Goal: Complete application form

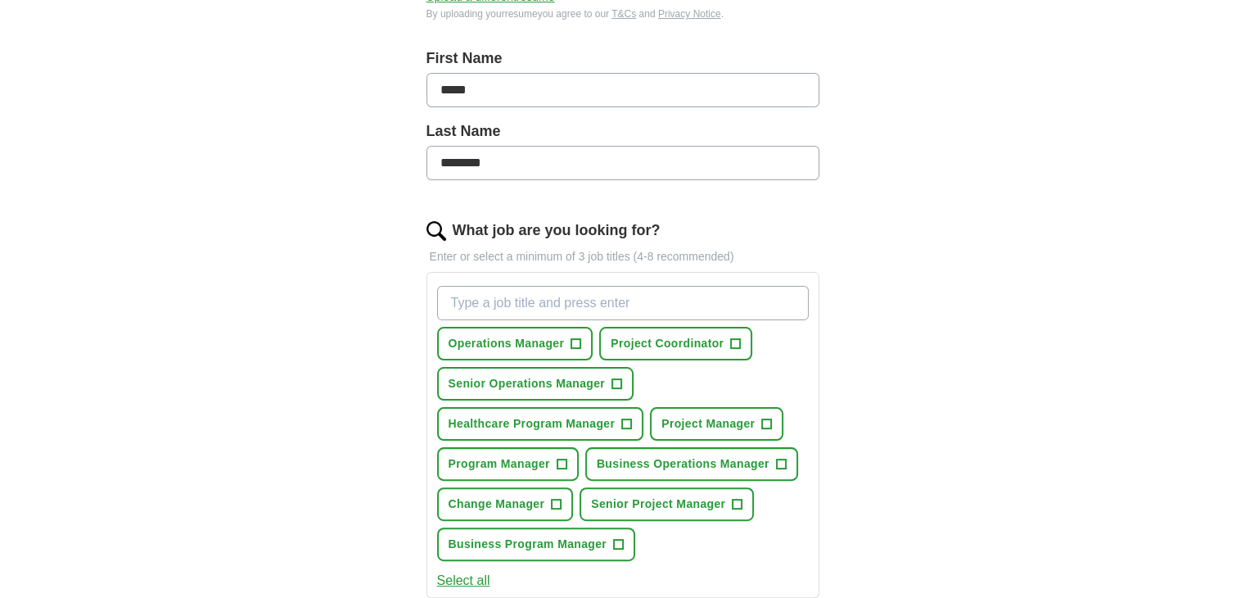
scroll to position [344, 0]
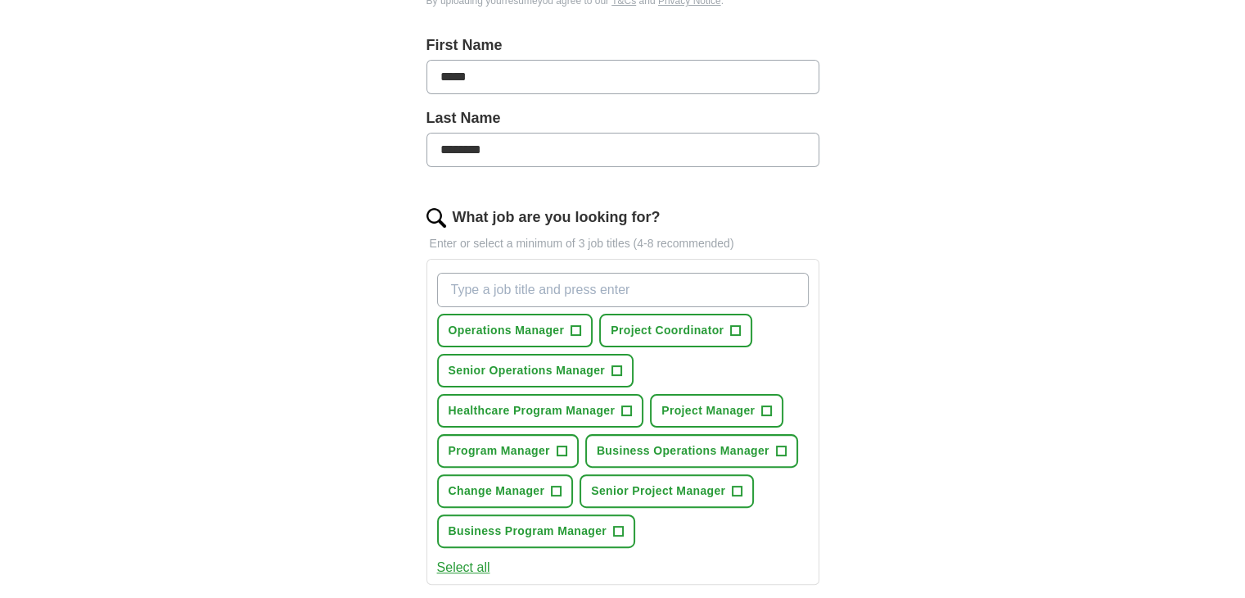
click at [474, 149] on input "********" at bounding box center [622, 150] width 393 height 34
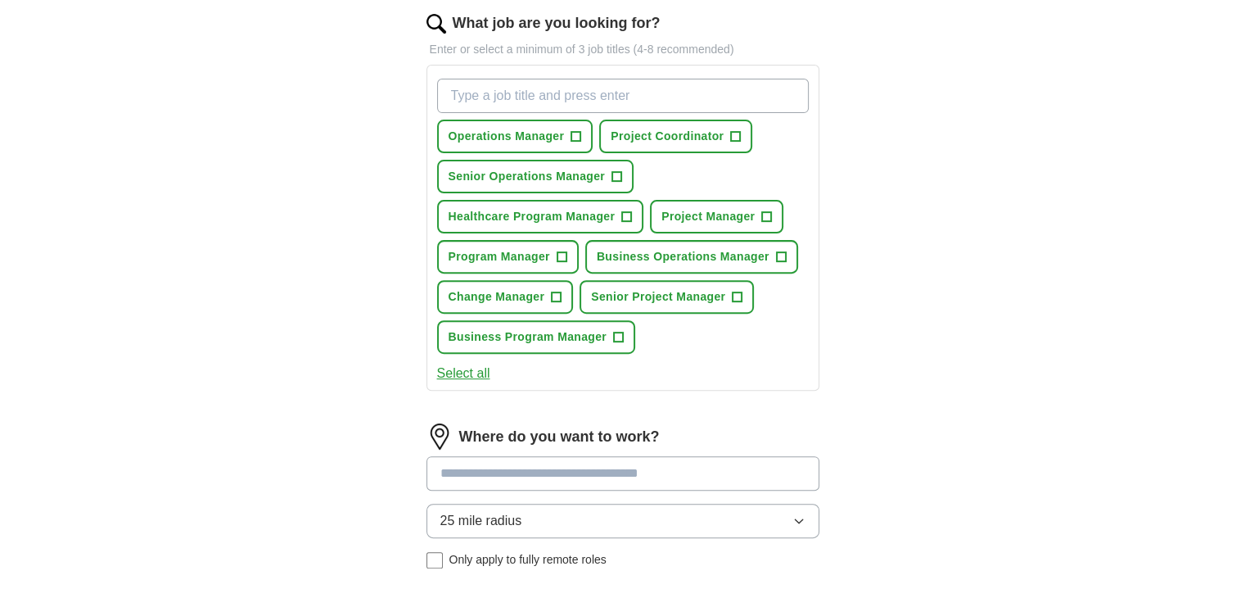
scroll to position [548, 0]
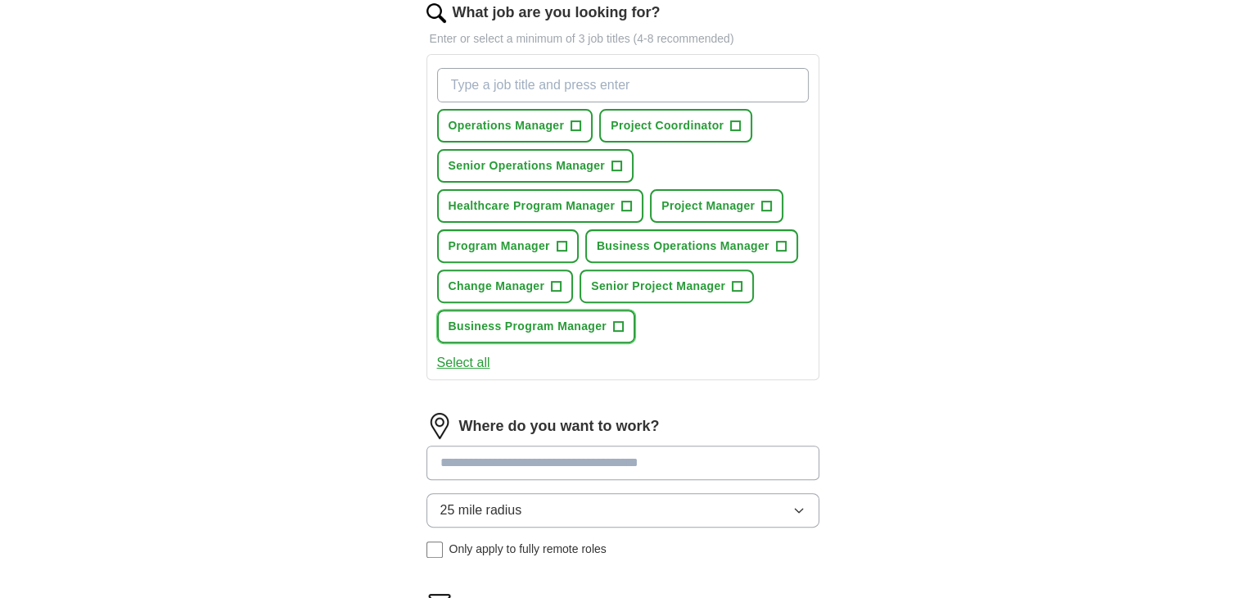
click at [616, 322] on span "+" at bounding box center [619, 326] width 10 height 13
click at [0, 0] on span "×" at bounding box center [0, 0] width 0 height 0
click at [609, 161] on button "Senior Operations Manager +" at bounding box center [535, 166] width 197 height 34
click at [602, 324] on span "Business Program Manager" at bounding box center [528, 326] width 159 height 17
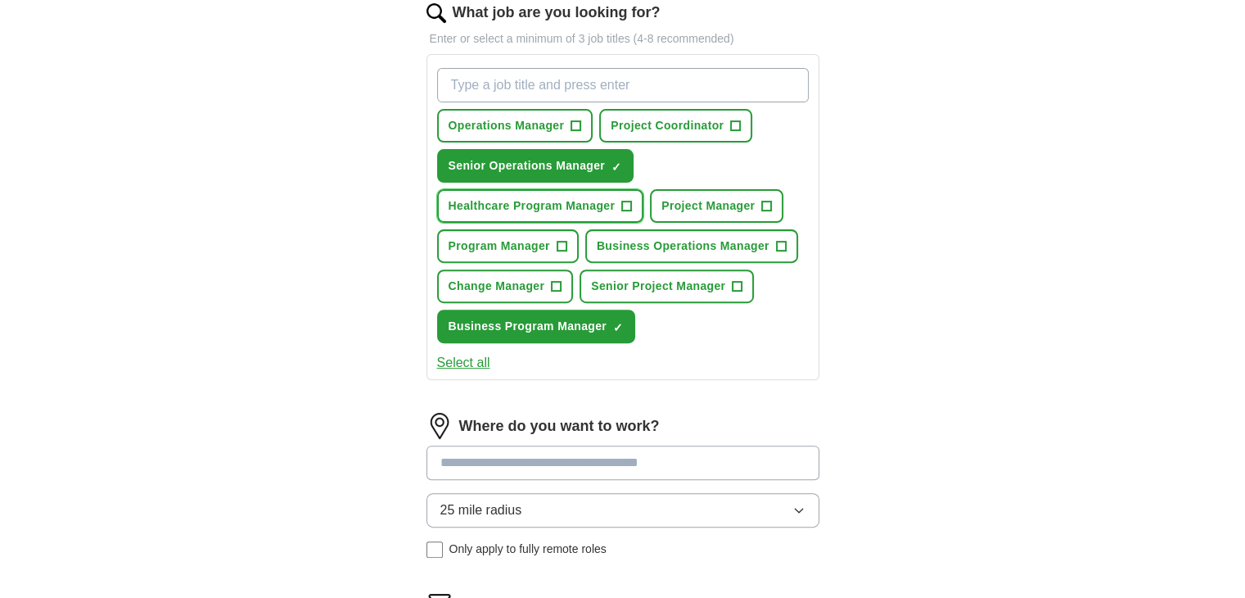
click at [555, 200] on span "Healthcare Program Manager" at bounding box center [532, 205] width 167 height 17
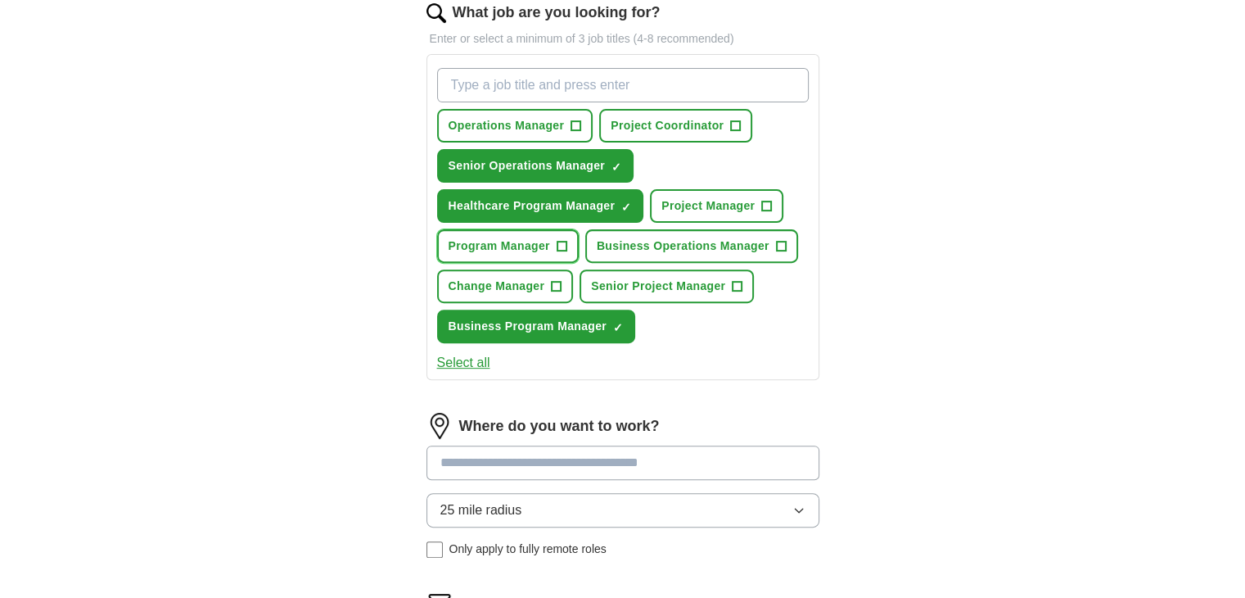
click at [514, 246] on span "Program Manager" at bounding box center [500, 245] width 102 height 17
click at [0, 0] on span "×" at bounding box center [0, 0] width 0 height 0
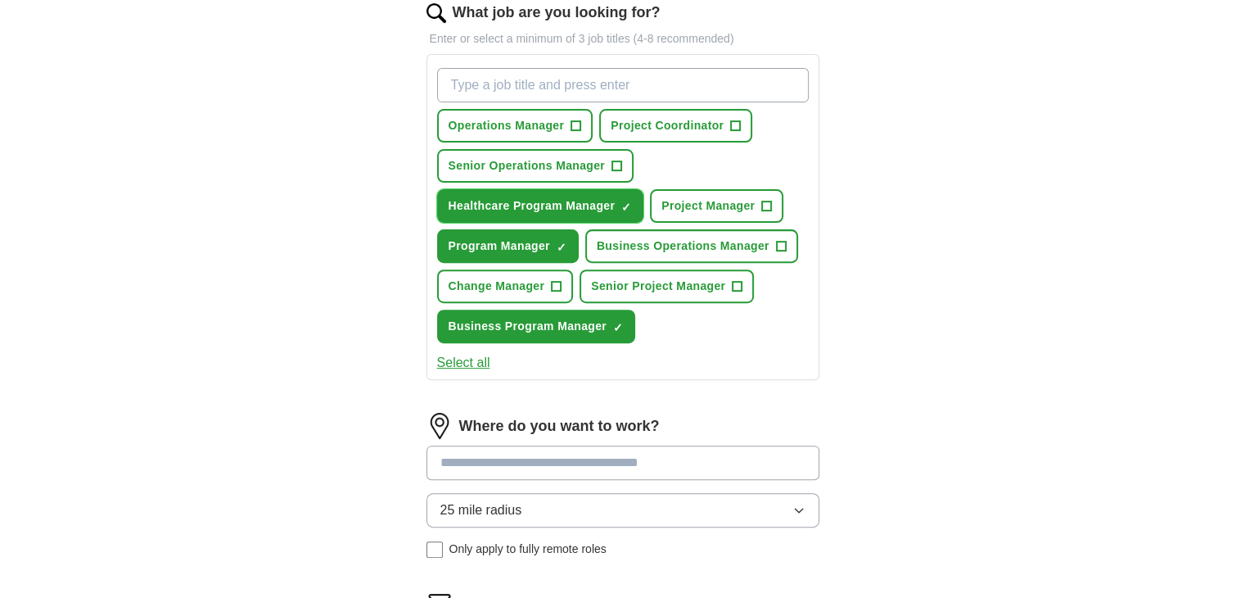
click at [619, 202] on button "Healthcare Program Manager ✓ ×" at bounding box center [540, 206] width 207 height 34
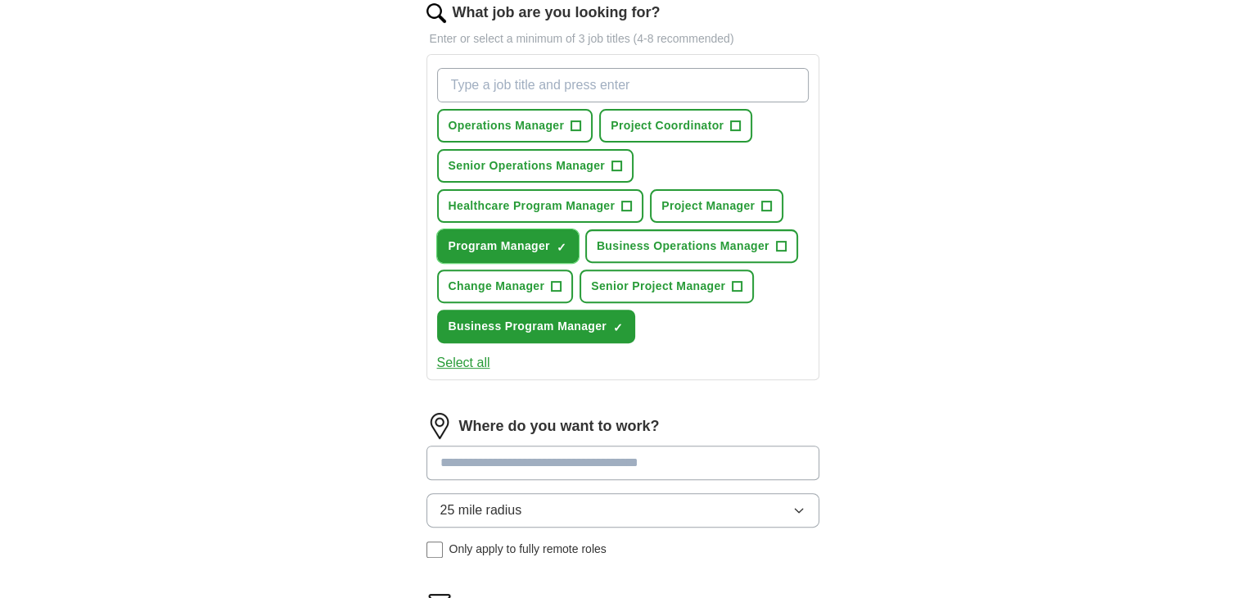
click at [0, 0] on span "×" at bounding box center [0, 0] width 0 height 0
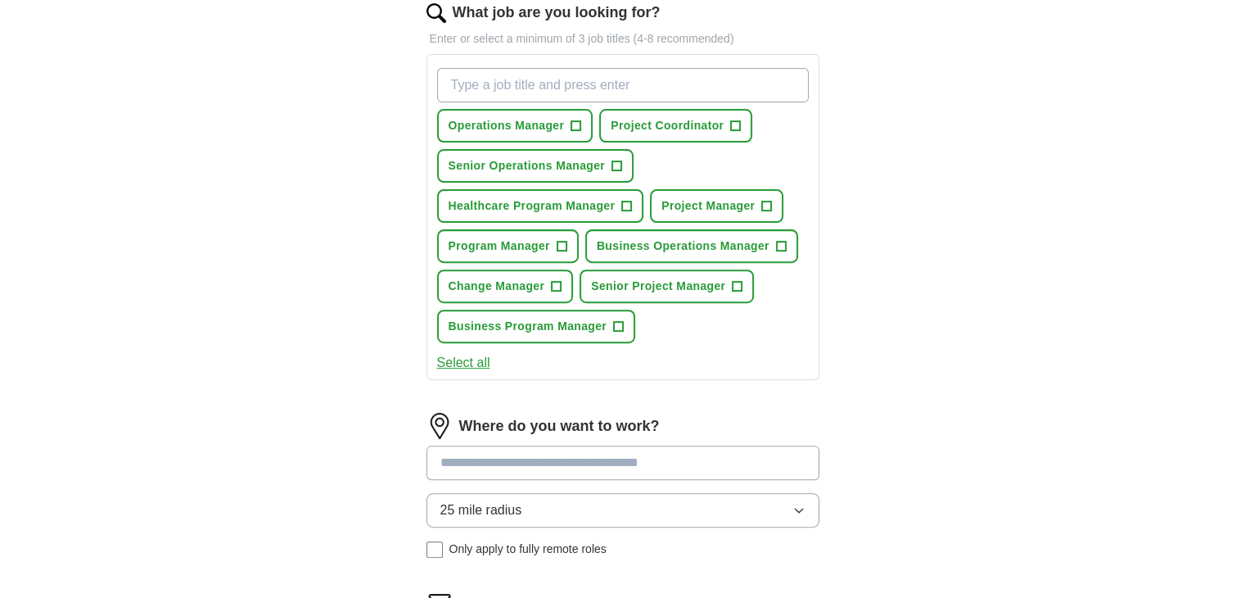
click at [465, 89] on input "What job are you looking for?" at bounding box center [623, 85] width 372 height 34
type input "P"
type input "Business Executive"
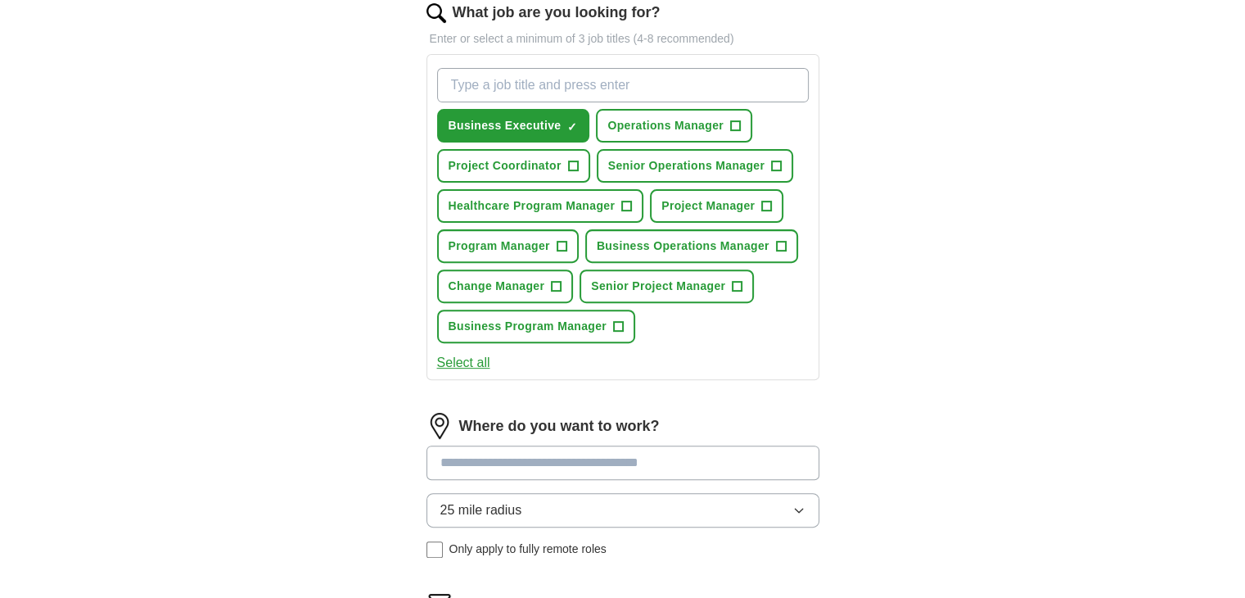
click at [482, 87] on input "What job are you looking for?" at bounding box center [623, 85] width 372 height 34
type input "Head of Project Management"
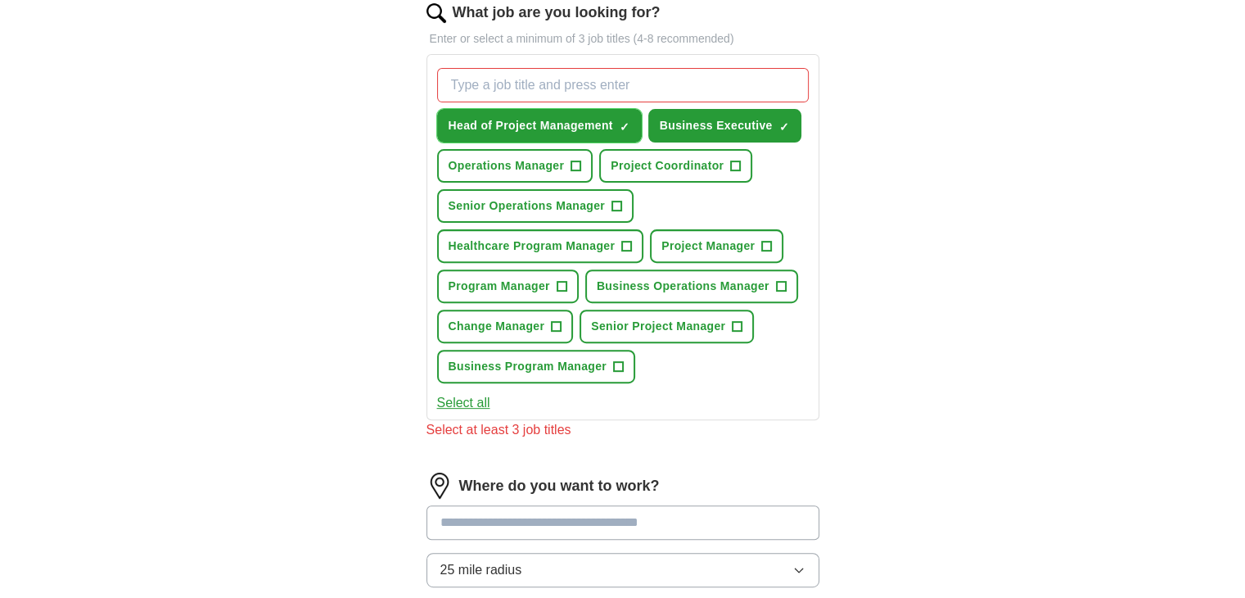
click at [0, 0] on span "×" at bounding box center [0, 0] width 0 height 0
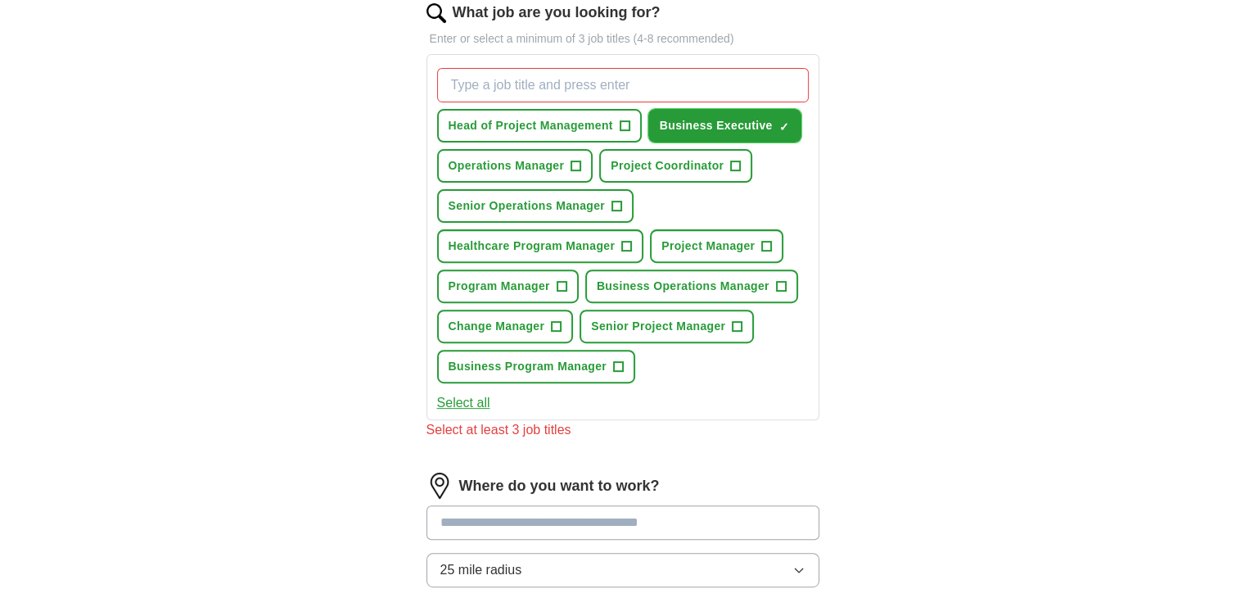
click at [0, 0] on span "×" at bounding box center [0, 0] width 0 height 0
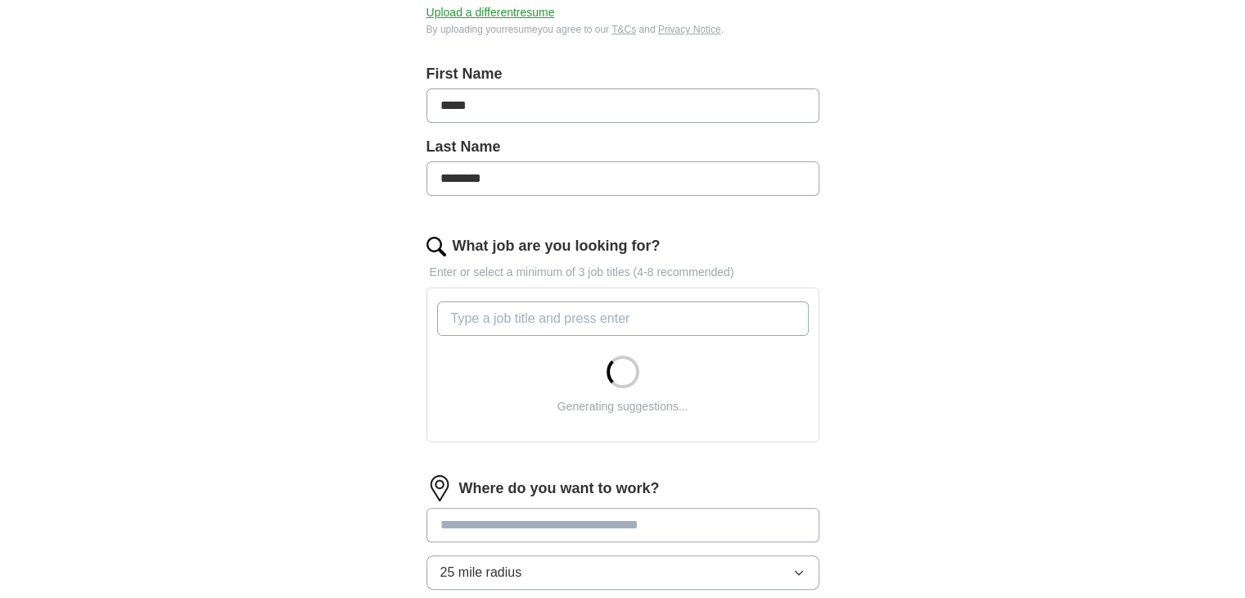
scroll to position [317, 0]
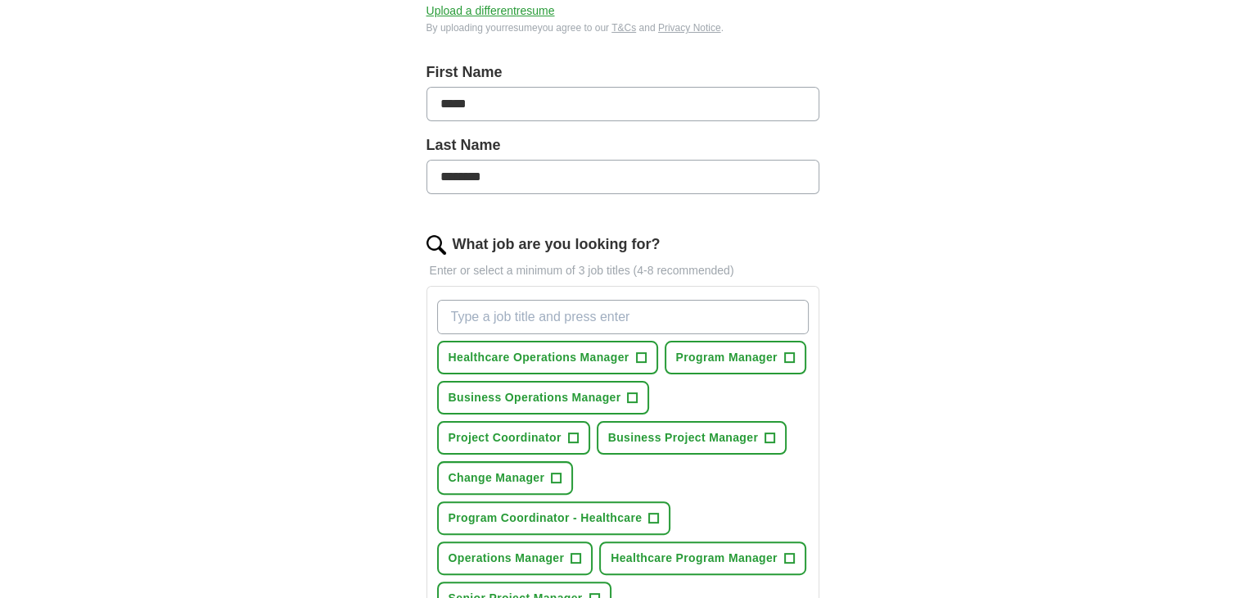
click at [693, 318] on input "What job are you looking for?" at bounding box center [623, 317] width 372 height 34
type input "P"
click at [765, 433] on span "+" at bounding box center [770, 437] width 10 height 13
click at [715, 318] on input "What job are you looking for?" at bounding box center [623, 317] width 372 height 34
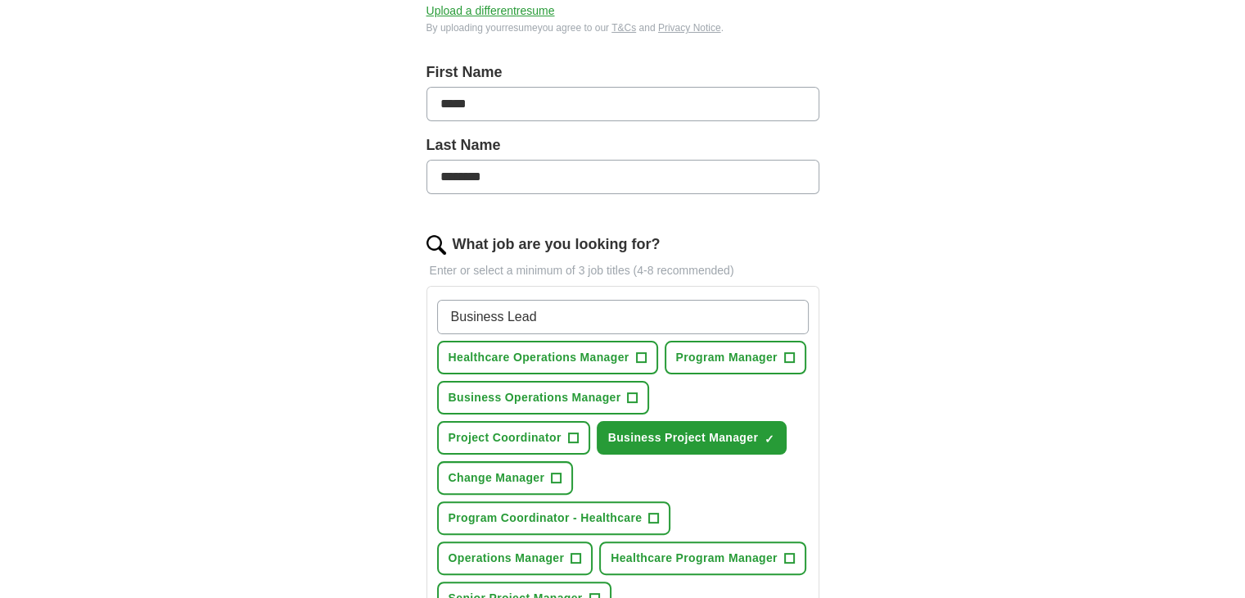
click at [619, 303] on input "Business Lead" at bounding box center [623, 317] width 372 height 34
type input "Business Lead Management"
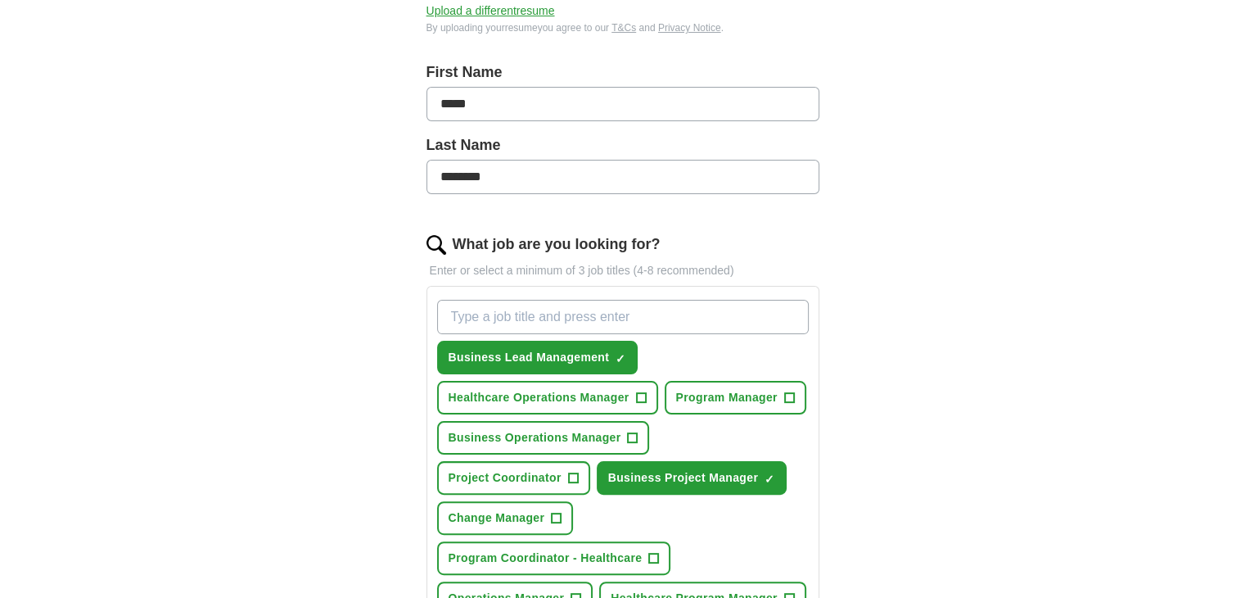
click at [557, 309] on input "What job are you looking for?" at bounding box center [623, 317] width 372 height 34
type input "Product Management"
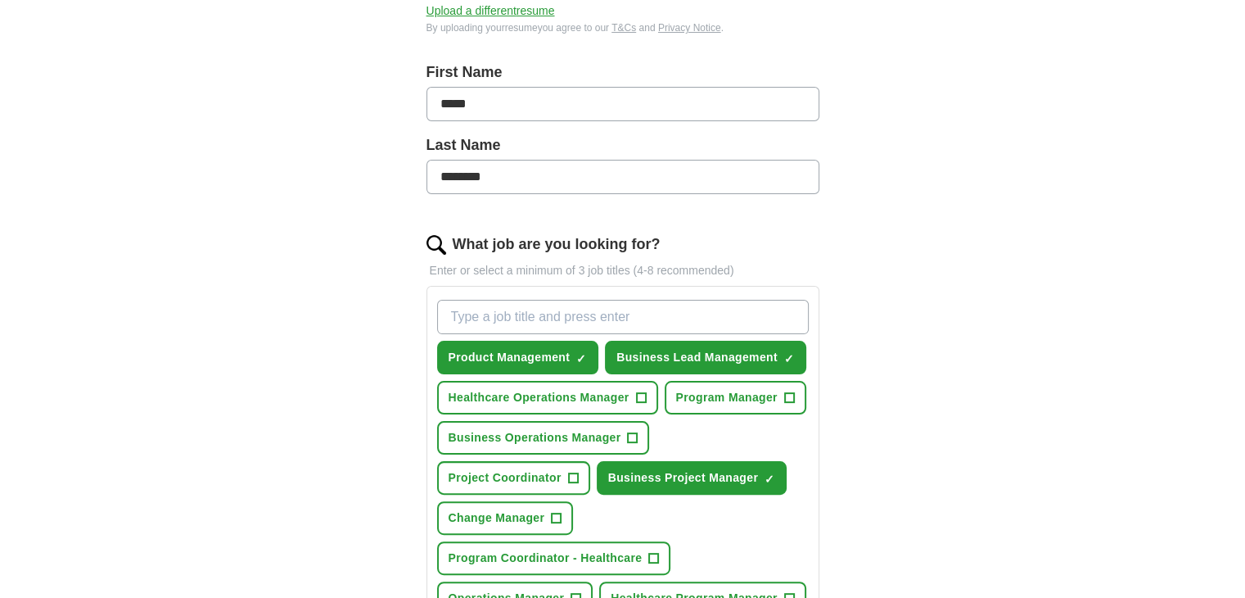
click at [589, 308] on input "What job are you looking for?" at bounding box center [623, 317] width 372 height 34
click at [449, 318] on input "Program Manager" at bounding box center [623, 317] width 372 height 34
type input "Senior Program Manager"
click at [645, 314] on input "Senior Program Manager" at bounding box center [623, 317] width 372 height 34
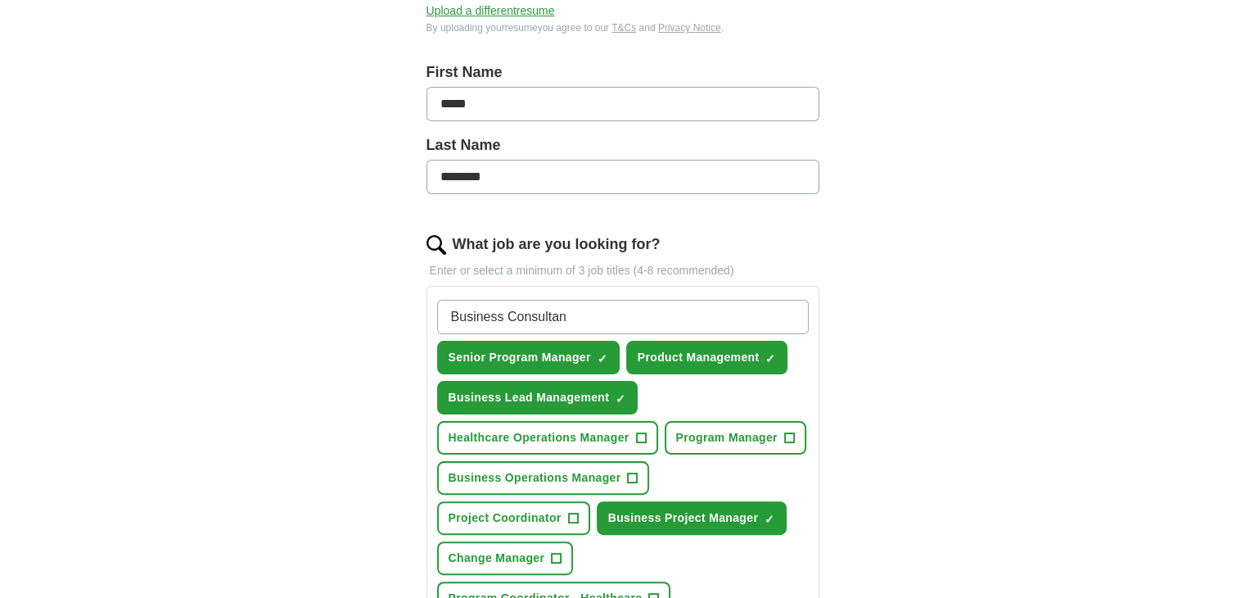
type input "Business Consultant"
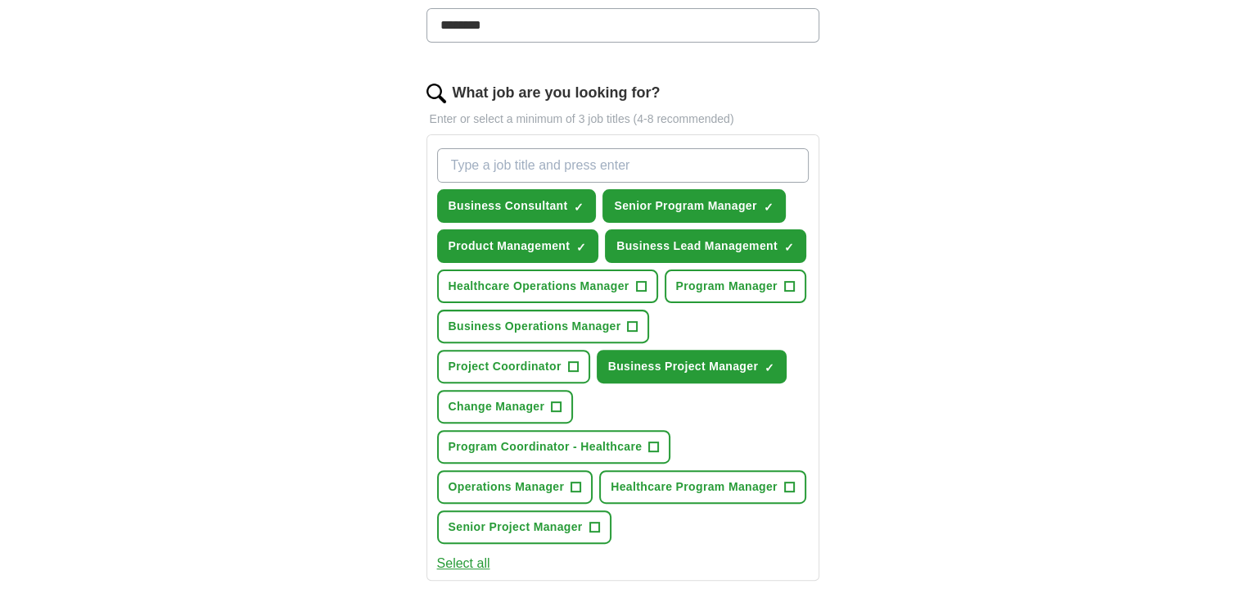
scroll to position [472, 0]
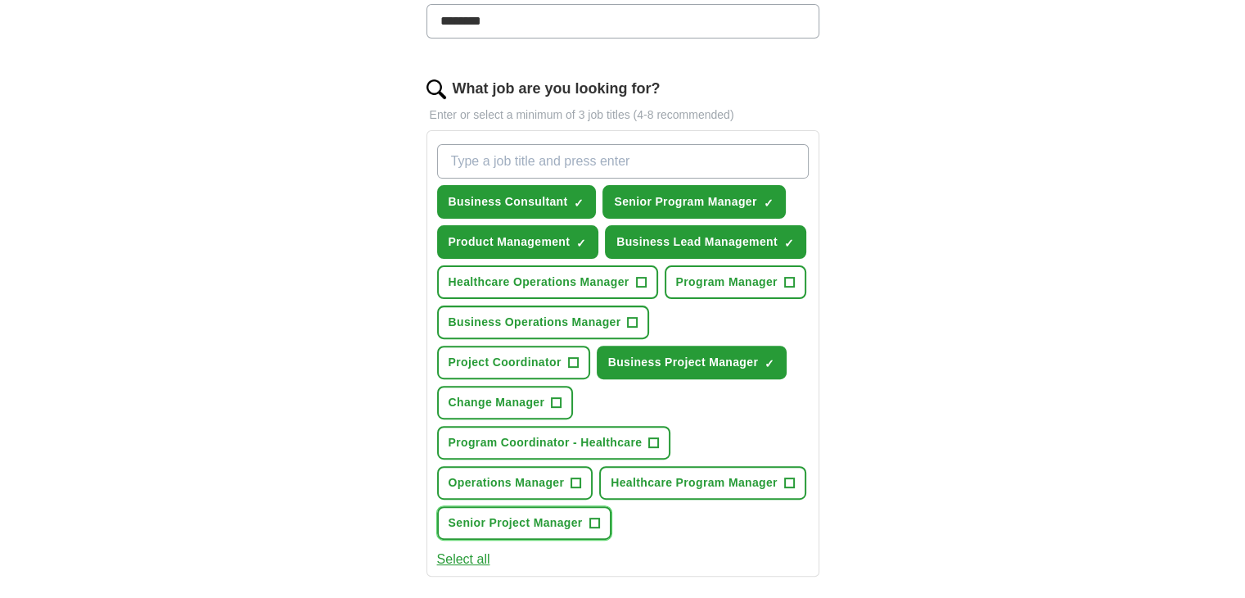
click at [593, 517] on span "+" at bounding box center [594, 523] width 10 height 13
click at [488, 159] on input "What job are you looking for?" at bounding box center [623, 161] width 372 height 34
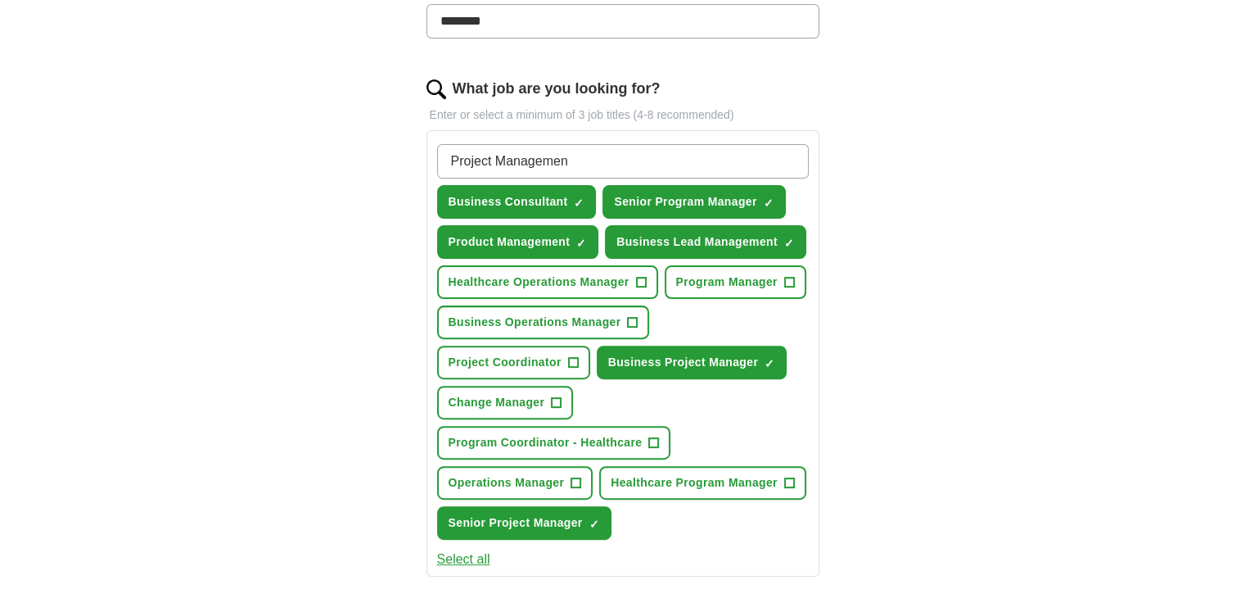
type input "Project Management"
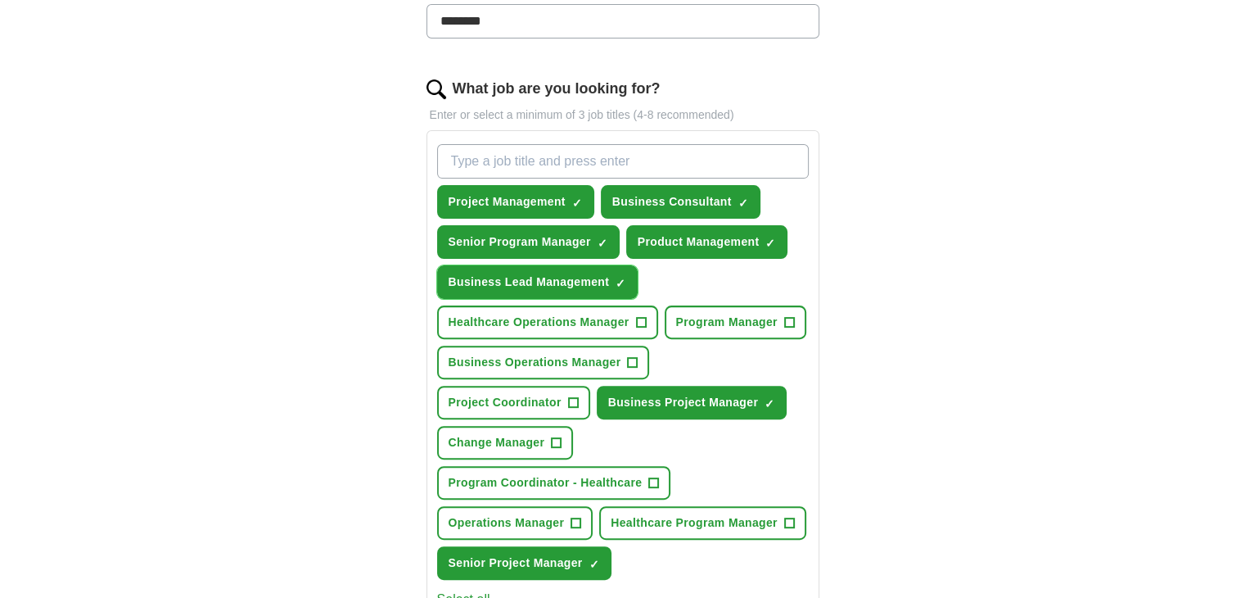
click at [468, 287] on button "Business Lead Management ✓ ×" at bounding box center [537, 282] width 201 height 34
click at [517, 160] on input "What job are you looking for?" at bounding box center [623, 161] width 372 height 34
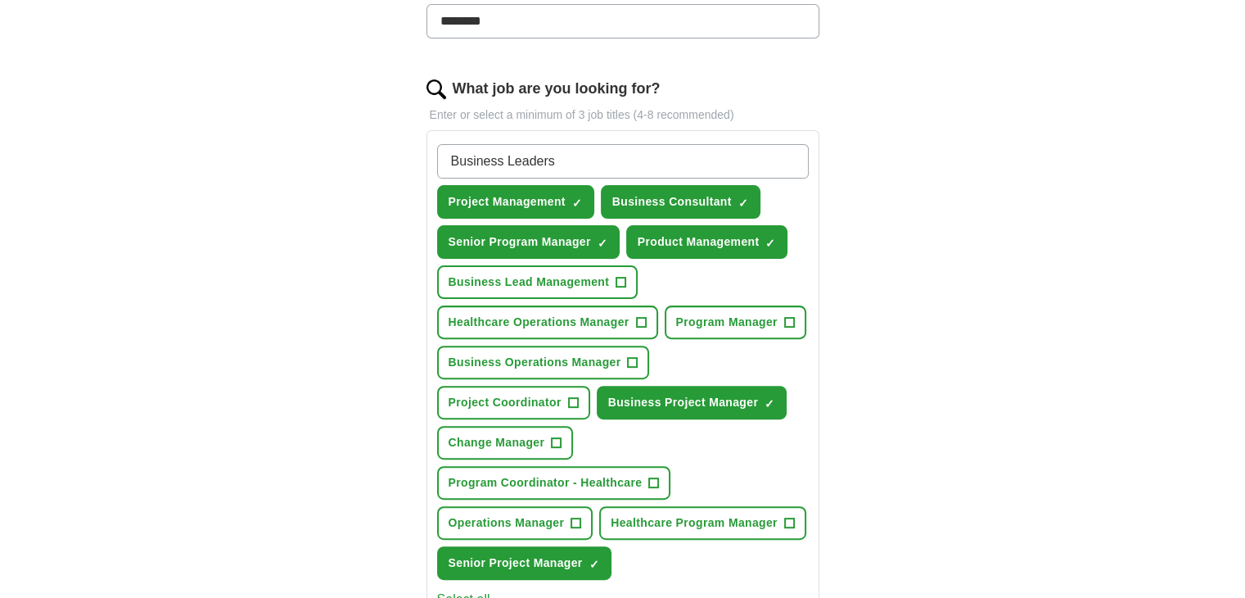
type input "Business Leader"
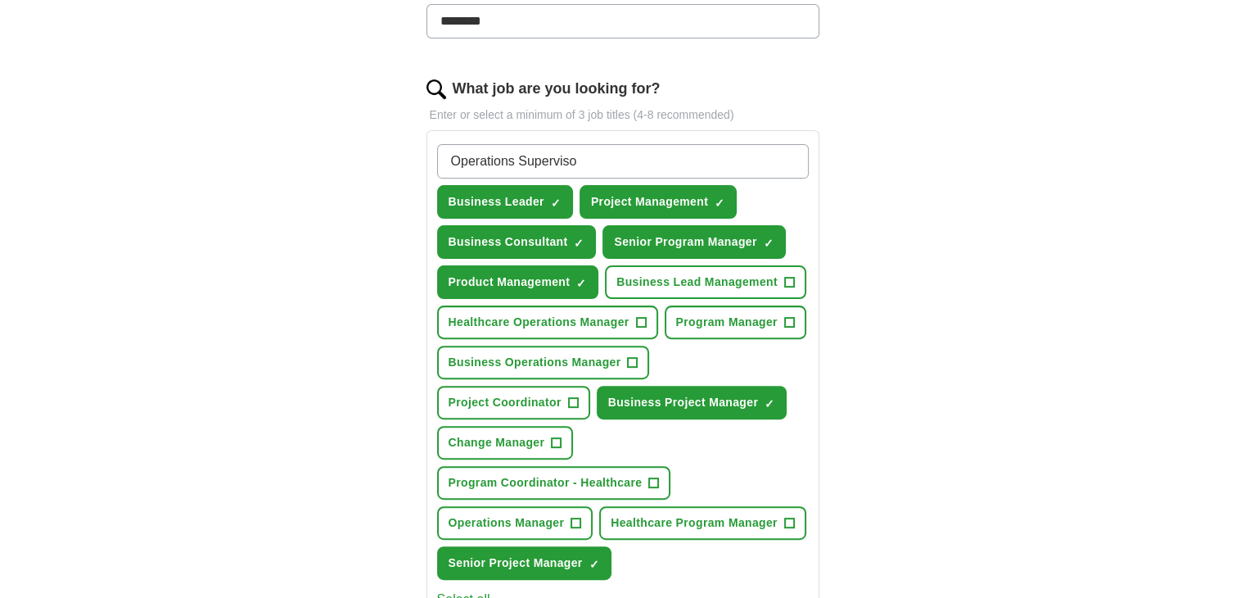
type input "Operations Supervisor"
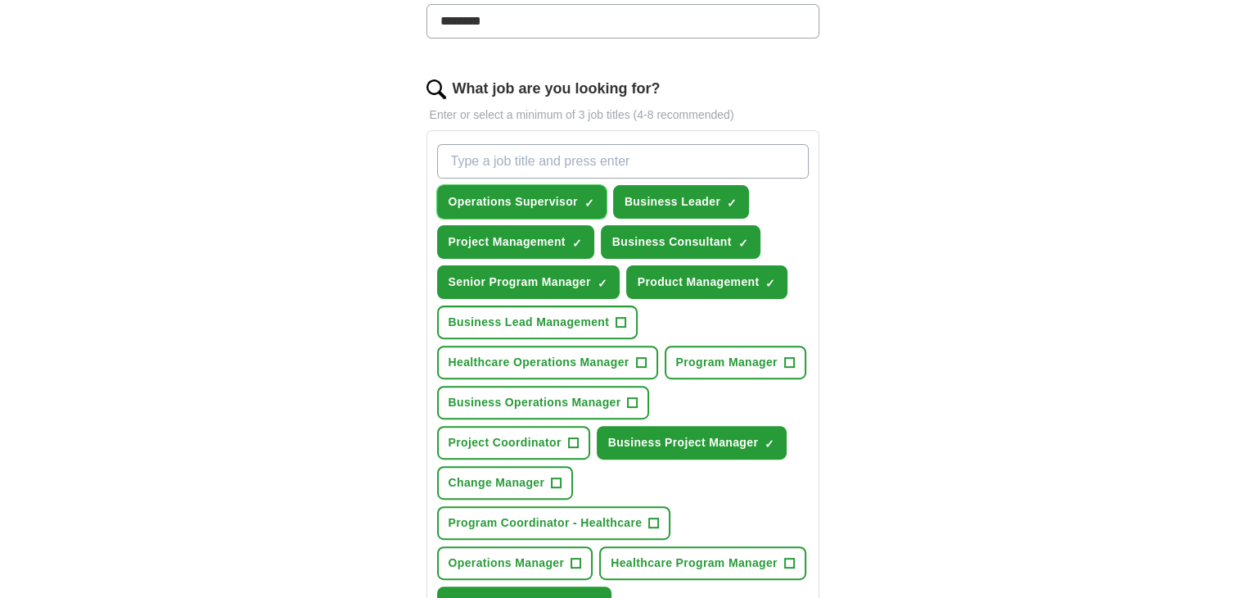
click at [578, 201] on button "Operations Supervisor ✓ ×" at bounding box center [521, 202] width 169 height 34
click at [530, 164] on input "What job are you looking for?" at bounding box center [623, 161] width 372 height 34
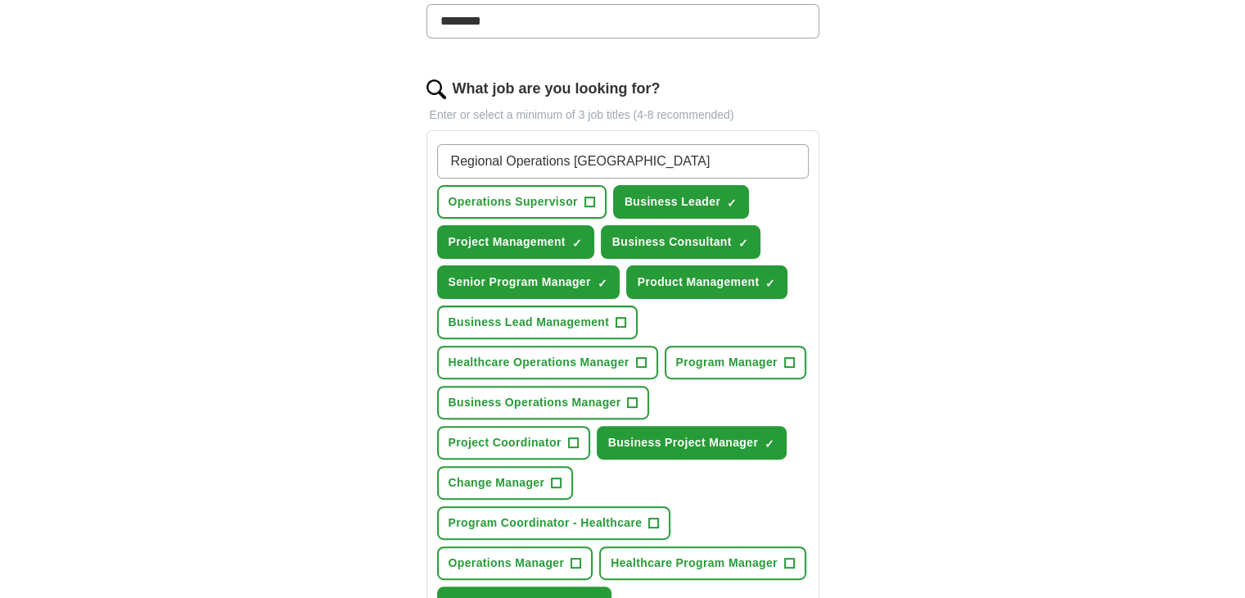
type input "Regional Operations Management"
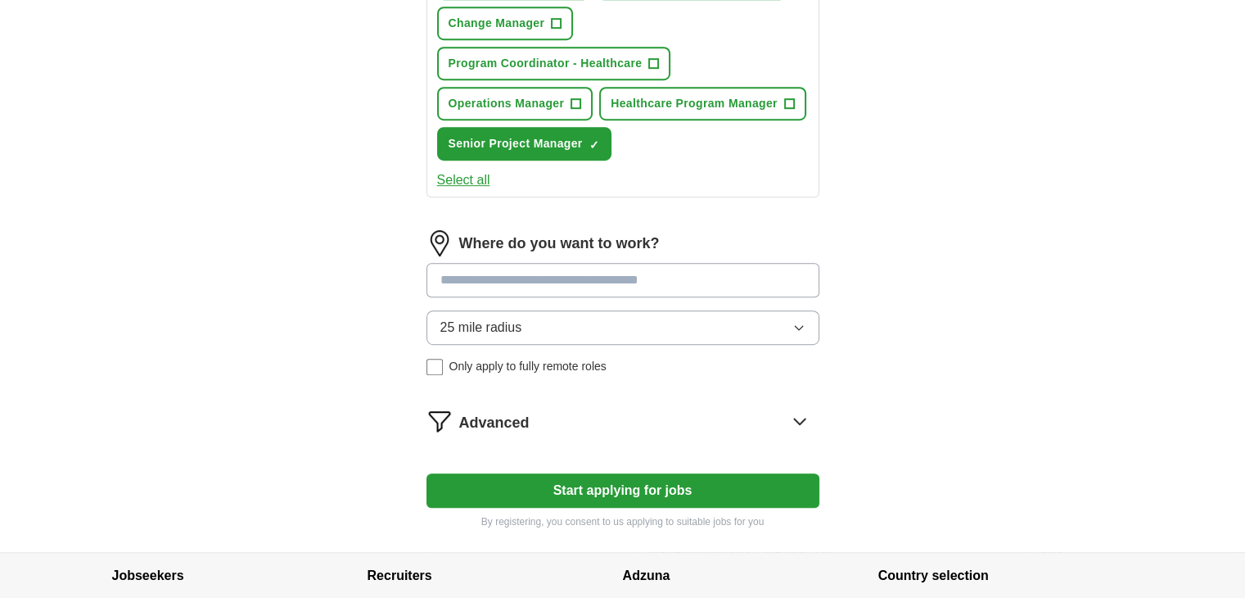
scroll to position [972, 0]
click at [481, 262] on input at bounding box center [622, 279] width 393 height 34
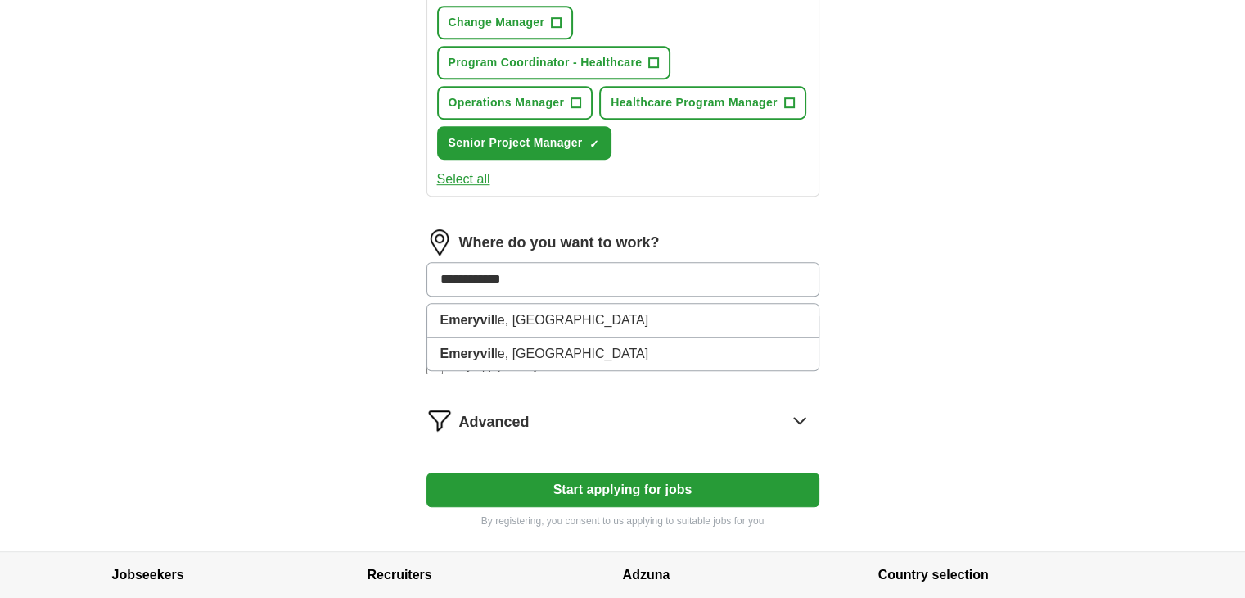
type input "**********"
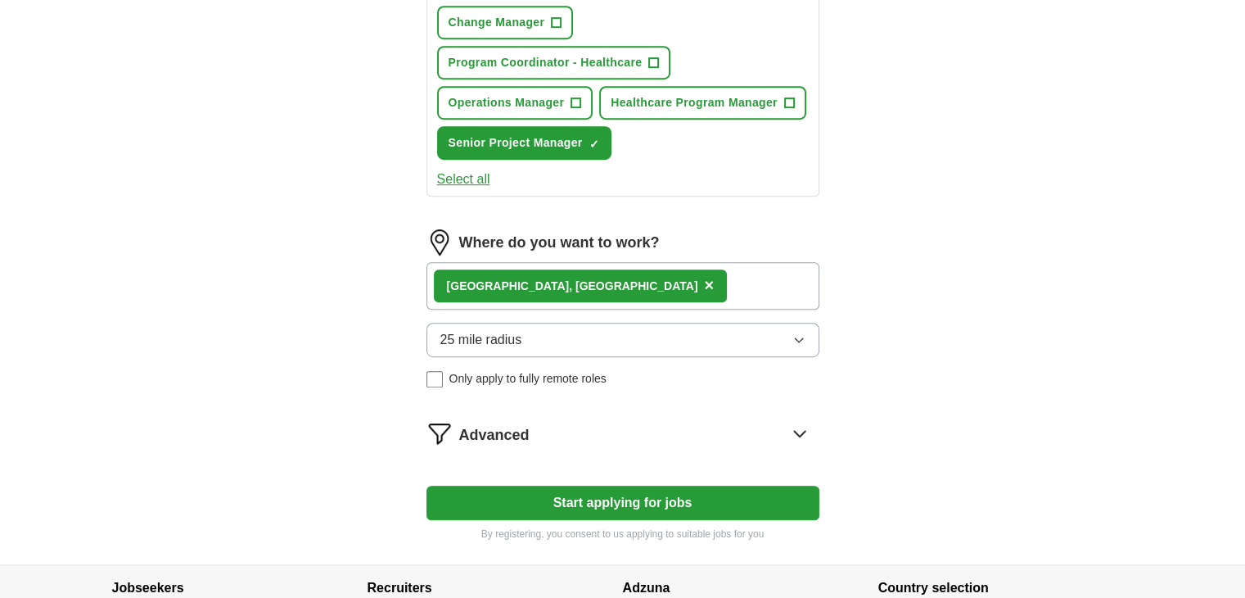
click at [465, 330] on span "25 mile radius" at bounding box center [481, 340] width 82 height 20
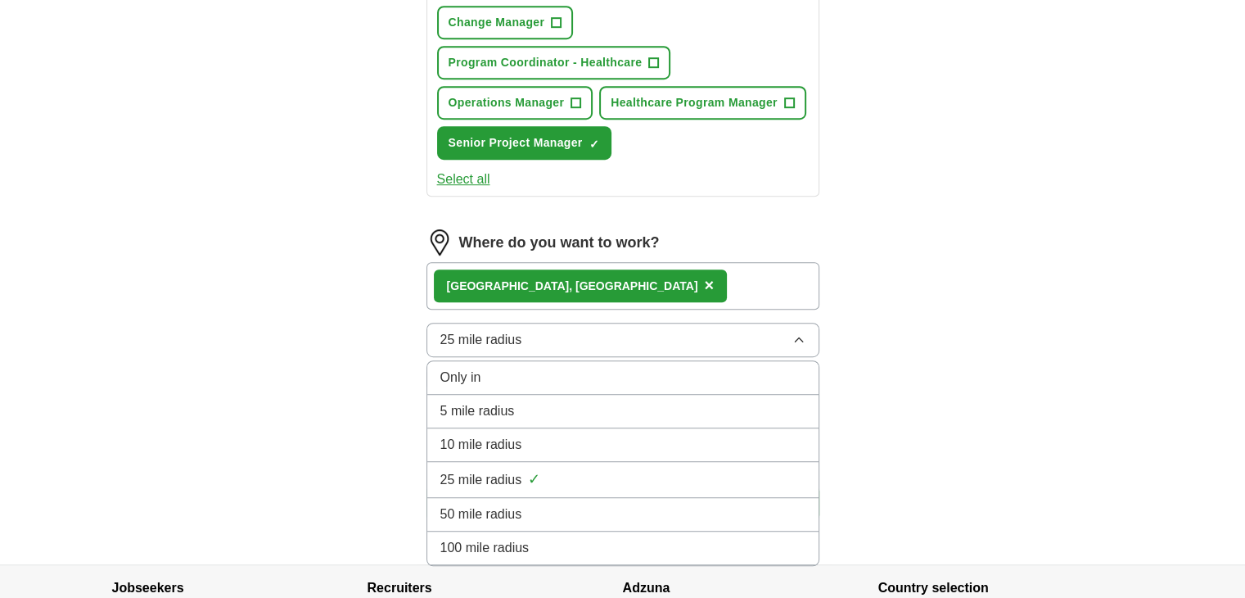
click at [465, 504] on span "50 mile radius" at bounding box center [481, 514] width 82 height 20
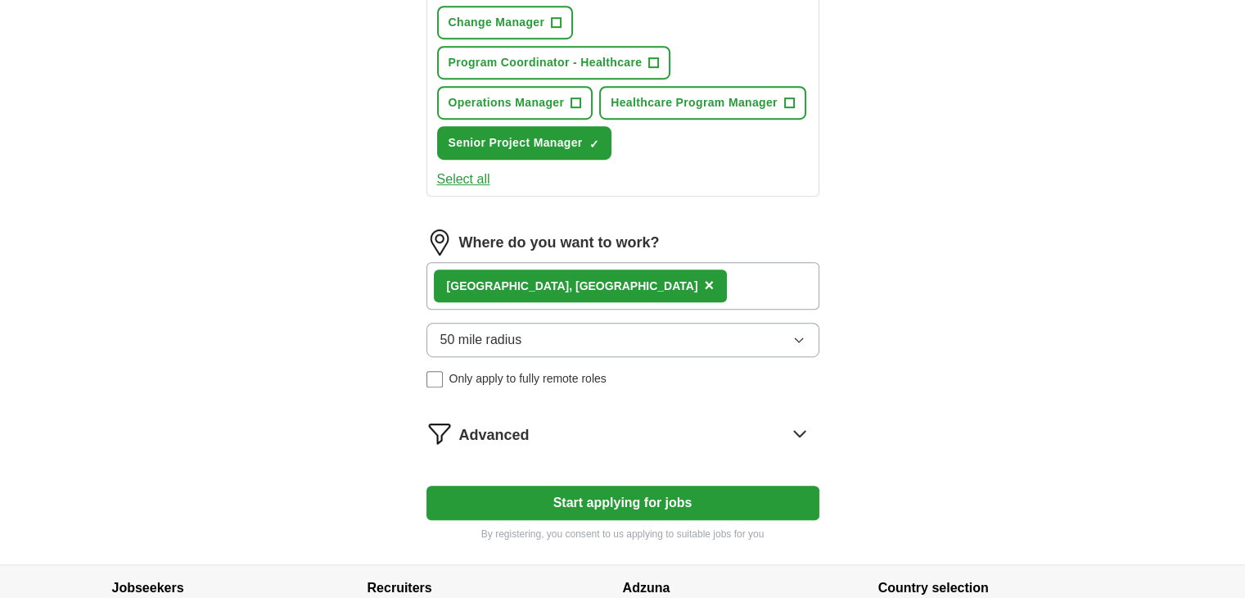
click at [802, 420] on icon at bounding box center [800, 433] width 26 height 26
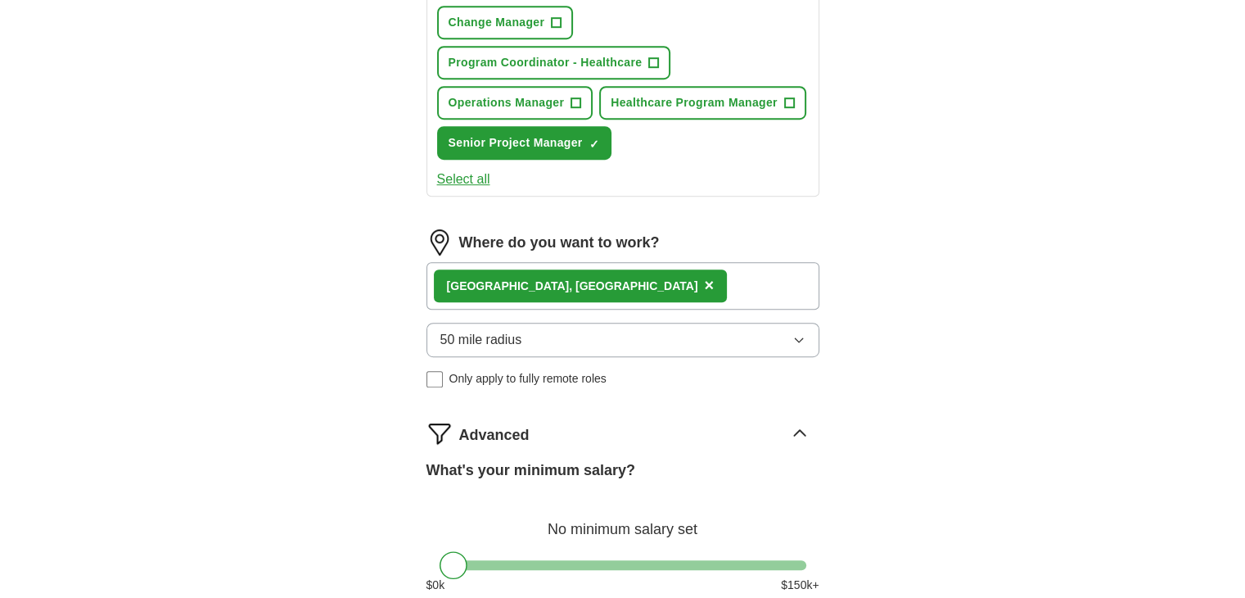
click at [730, 560] on div at bounding box center [623, 565] width 367 height 10
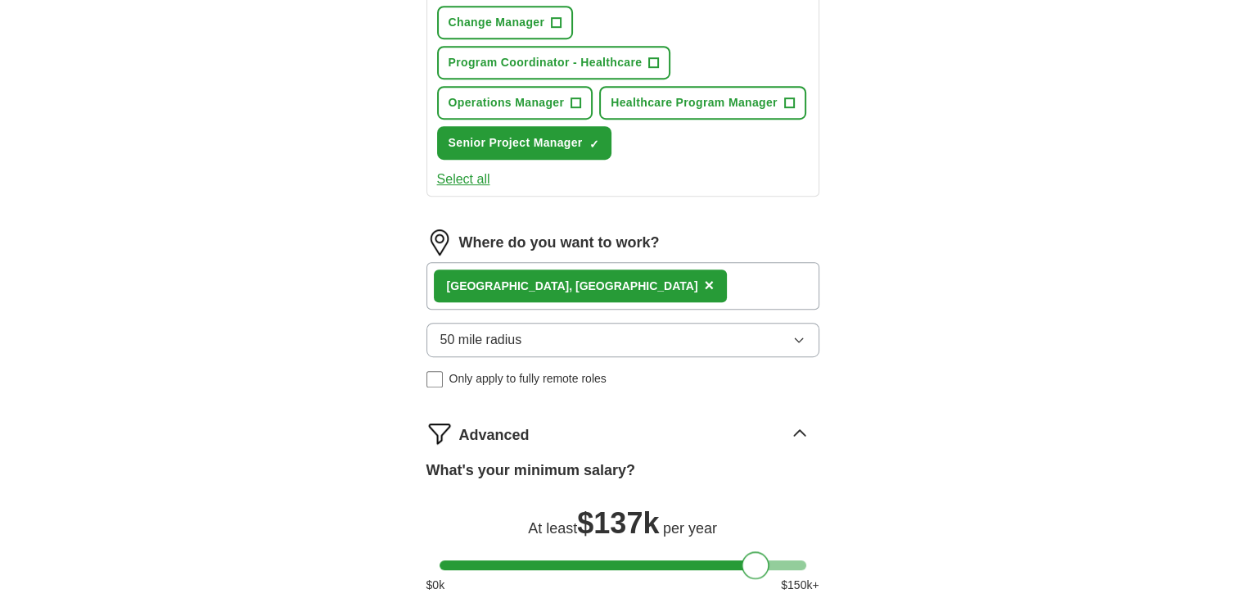
click at [756, 560] on div at bounding box center [623, 565] width 367 height 10
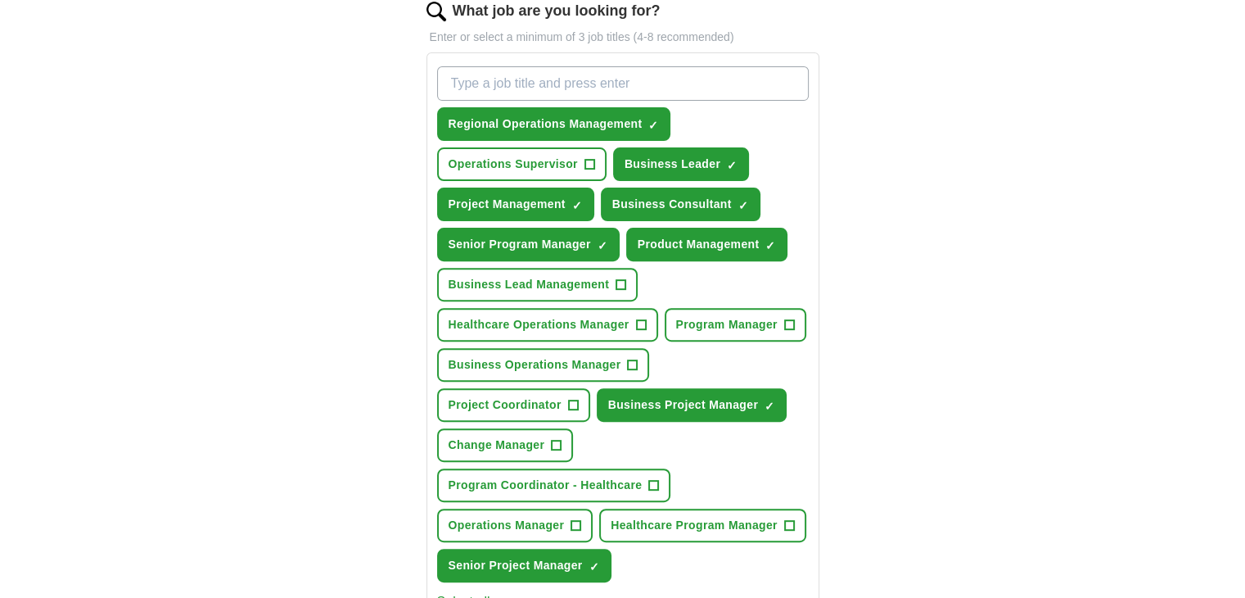
scroll to position [553, 0]
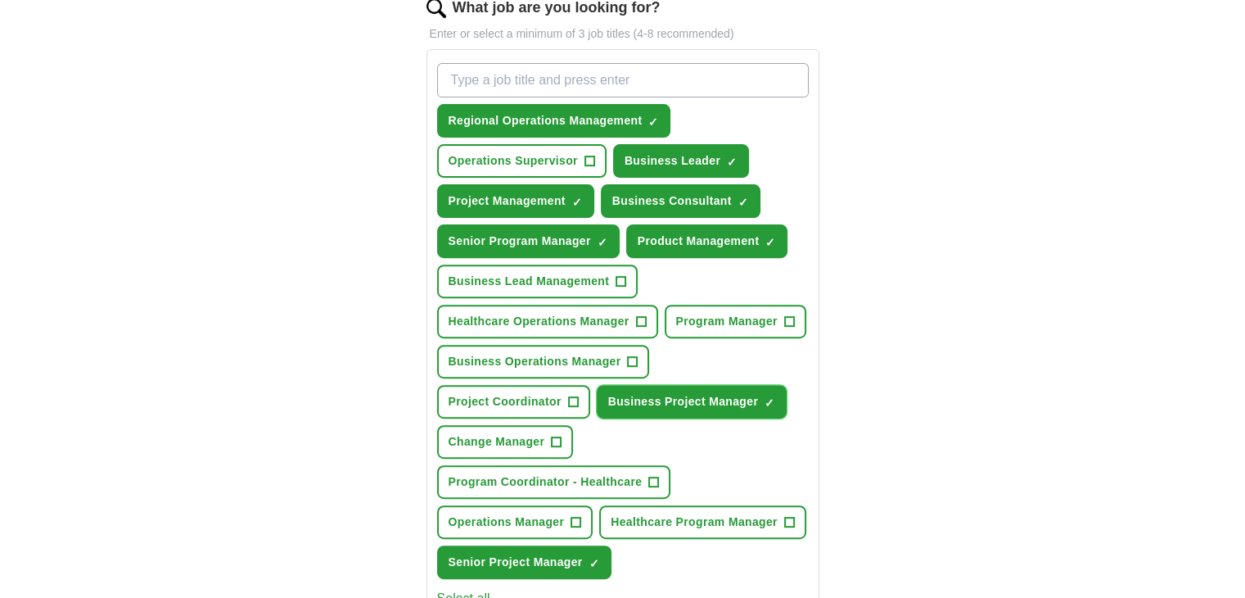
click at [0, 0] on span "×" at bounding box center [0, 0] width 0 height 0
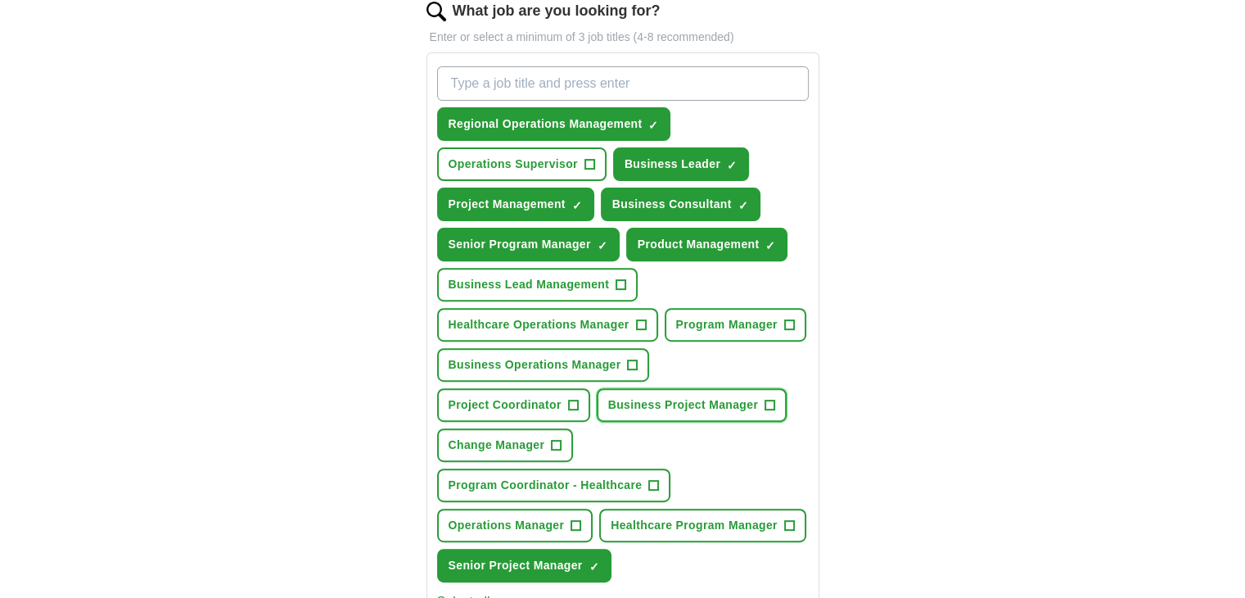
scroll to position [542, 0]
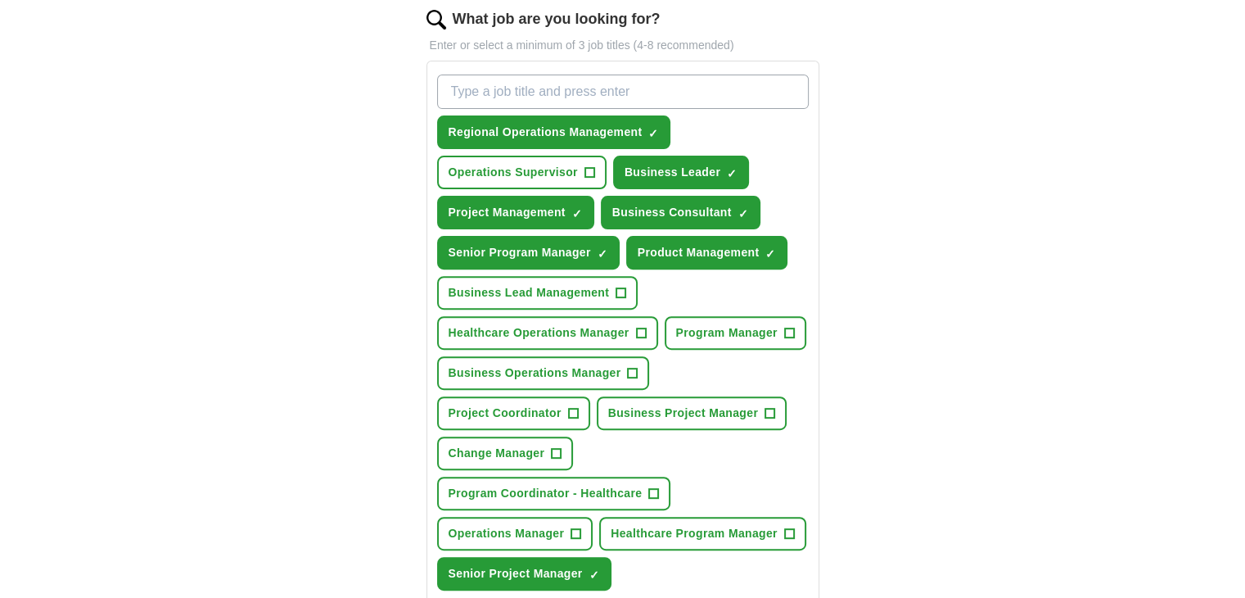
click at [580, 93] on input "What job are you looking for?" at bounding box center [623, 91] width 372 height 34
type input "Product Manager"
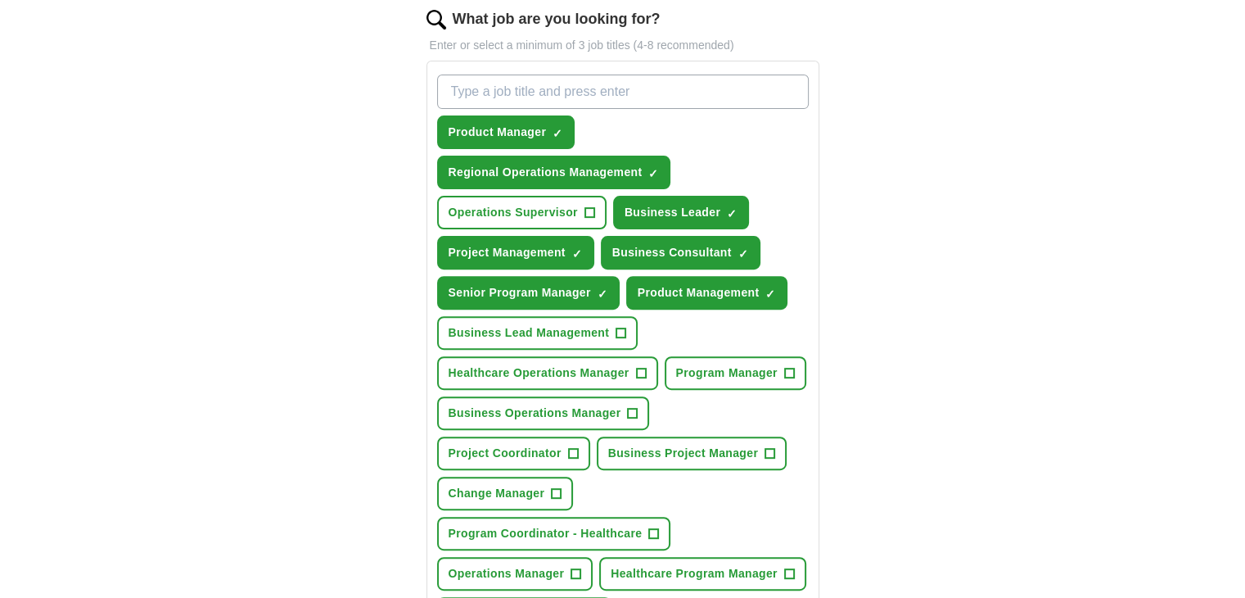
click at [595, 93] on input "What job are you looking for?" at bounding box center [623, 91] width 372 height 34
click at [595, 93] on input "Program Manager" at bounding box center [623, 91] width 372 height 34
type input "Program Management"
click at [535, 87] on input "What job are you looking for?" at bounding box center [623, 91] width 372 height 34
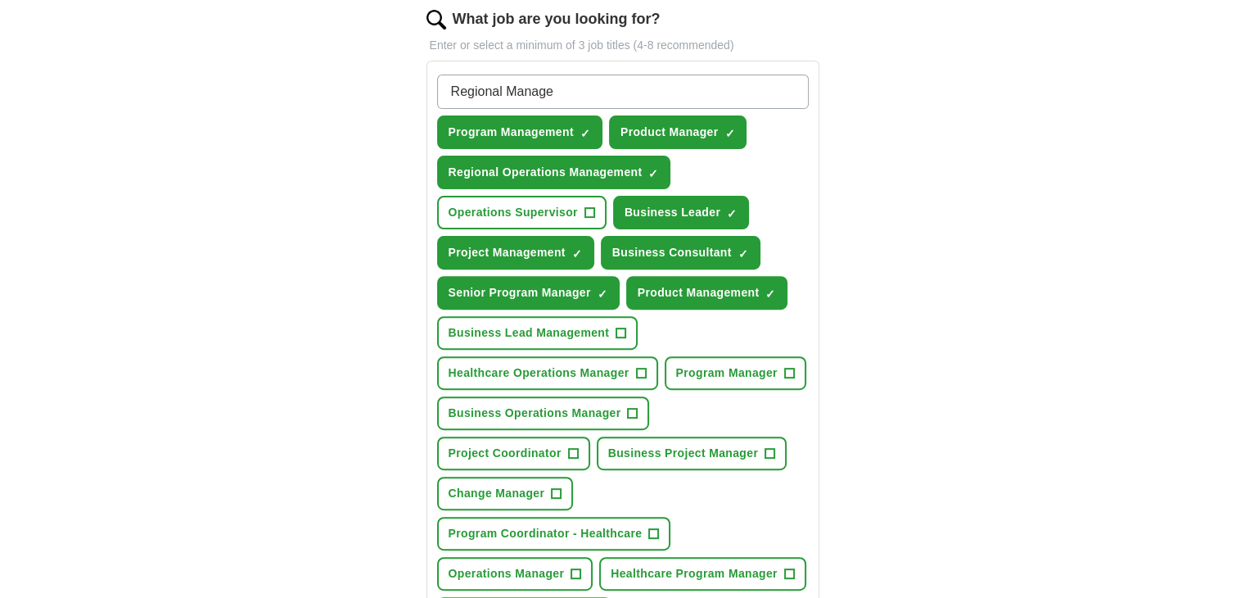
type input "Regional Manager"
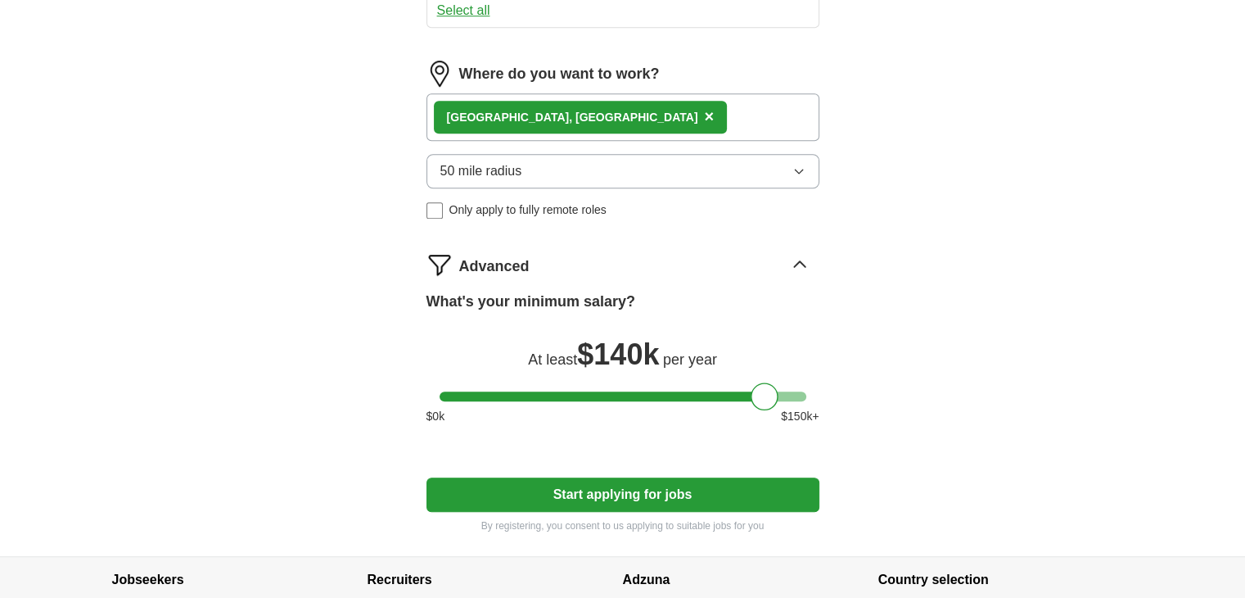
scroll to position [1293, 0]
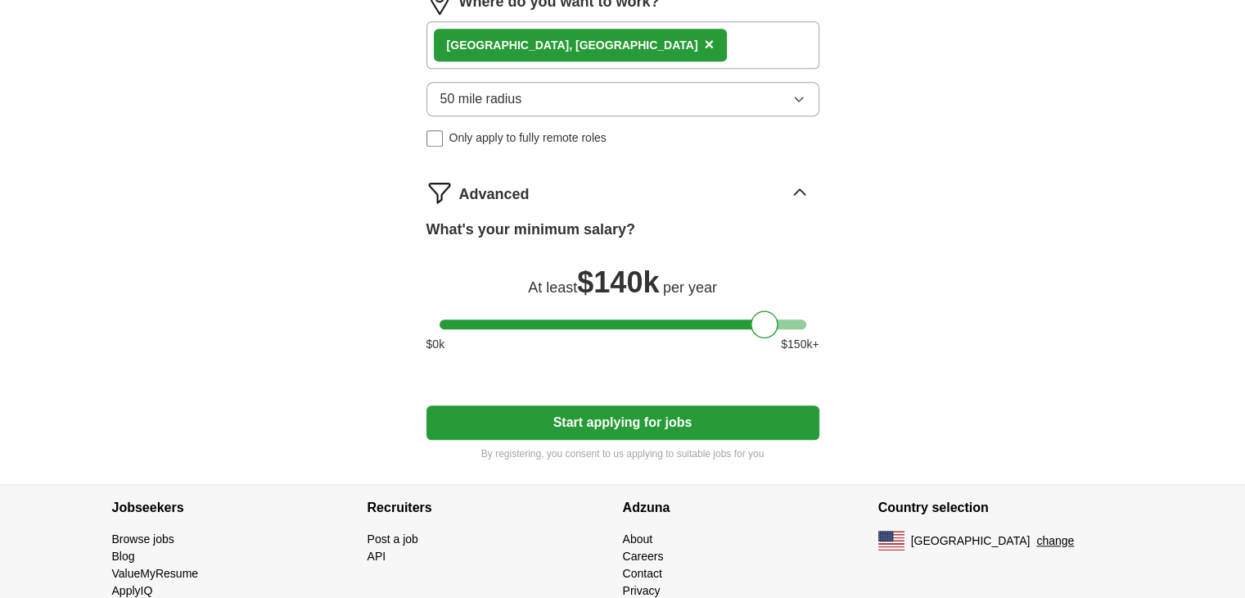
click at [643, 405] on button "Start applying for jobs" at bounding box center [622, 422] width 393 height 34
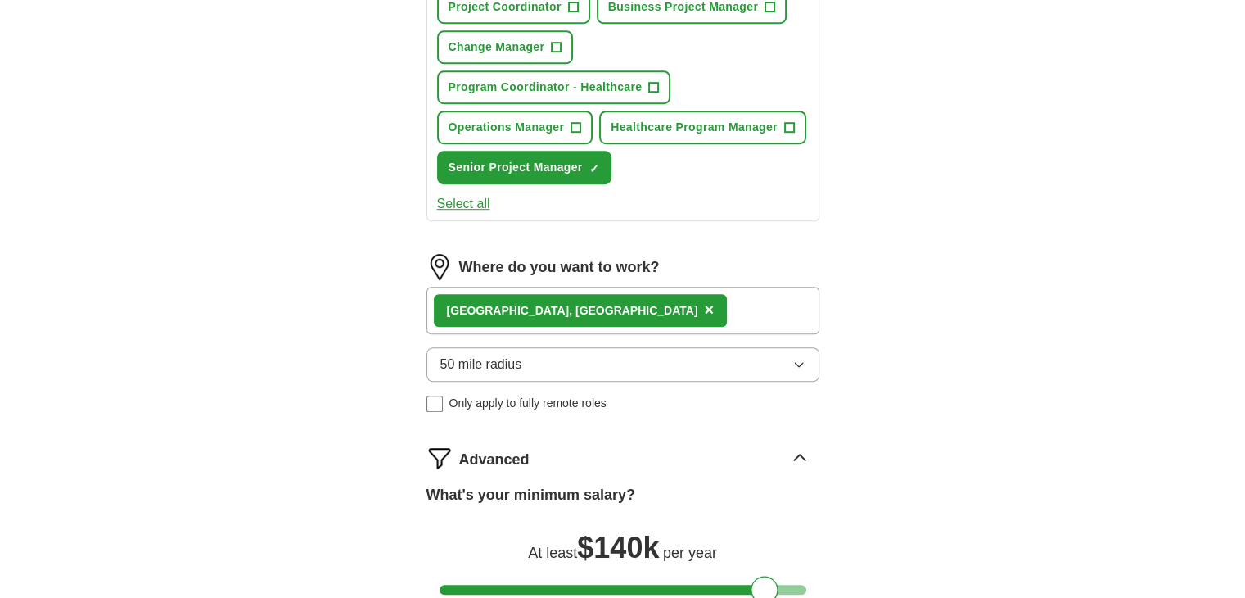
select select "**"
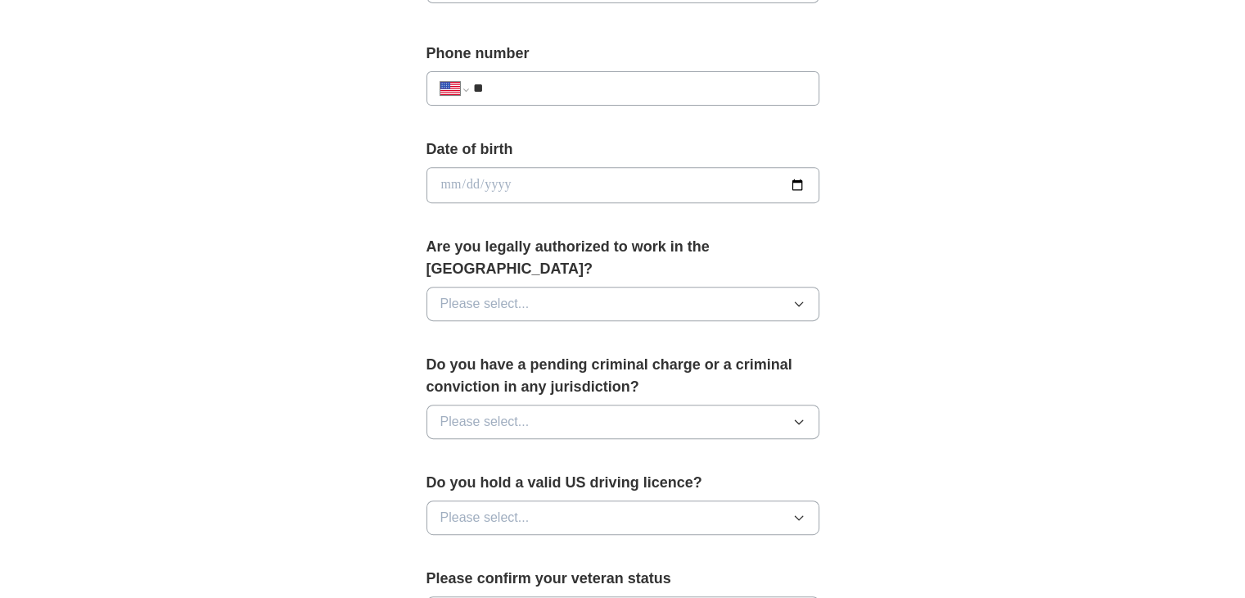
scroll to position [627, 0]
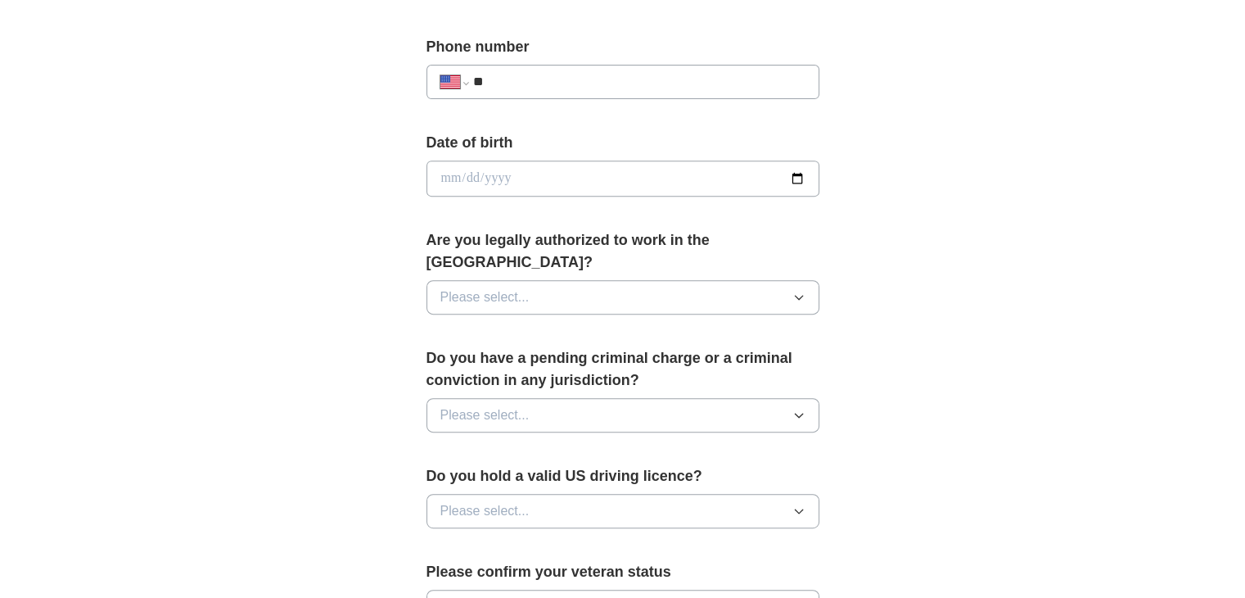
click at [728, 280] on button "Please select..." at bounding box center [622, 297] width 393 height 34
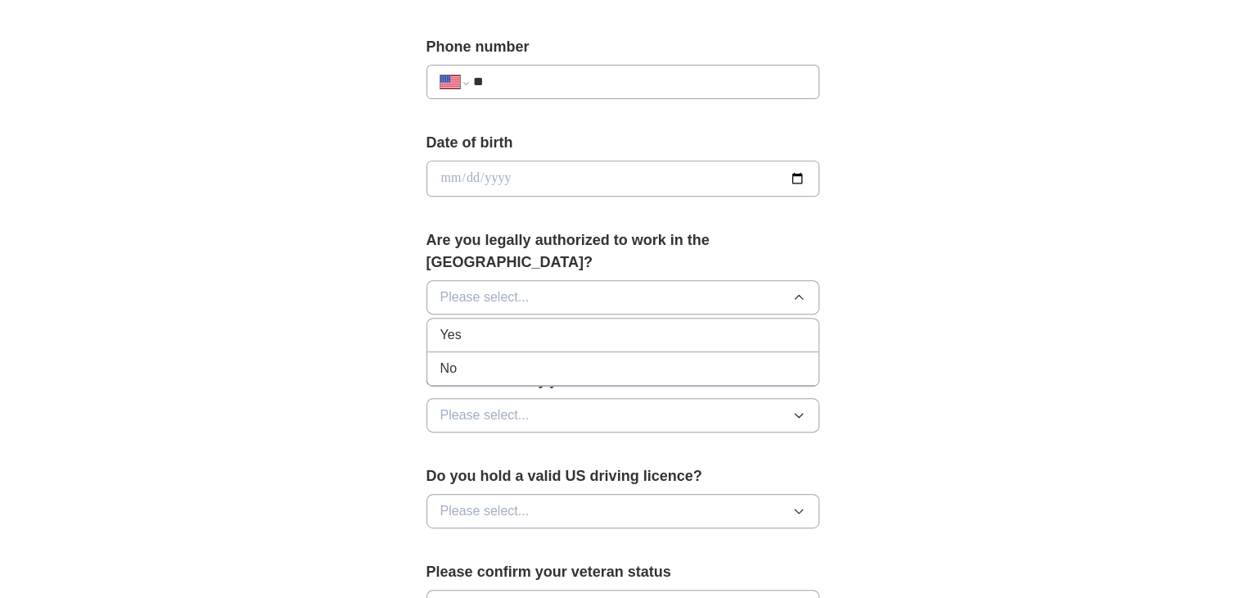
click at [509, 325] on div "Yes" at bounding box center [622, 335] width 365 height 20
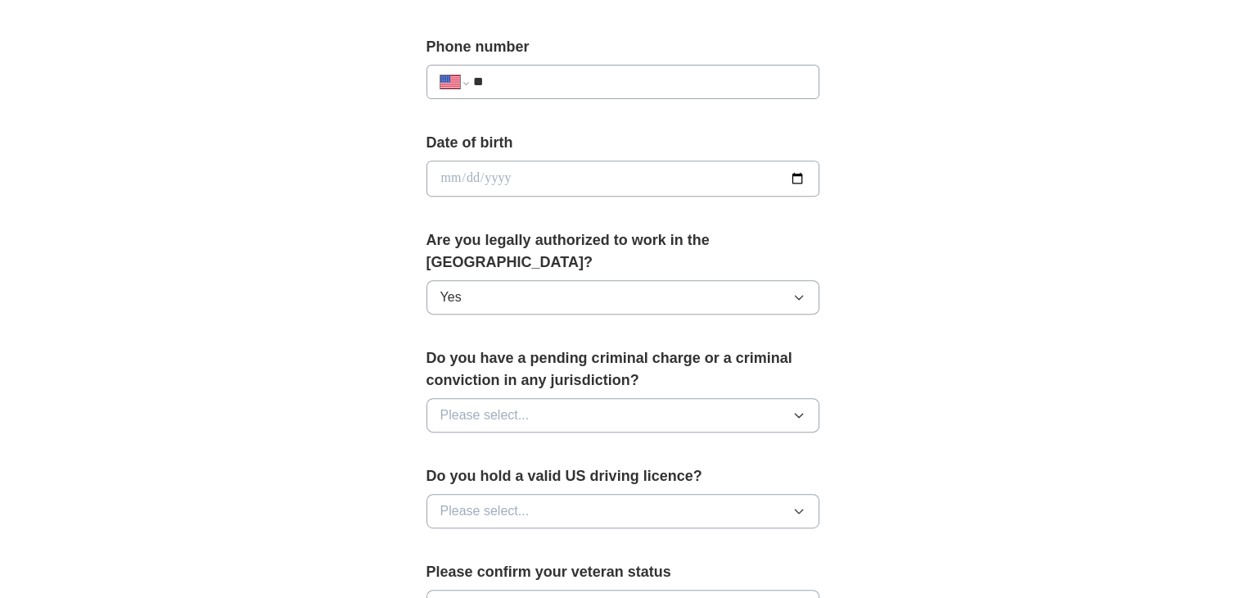
click at [763, 398] on button "Please select..." at bounding box center [622, 415] width 393 height 34
click at [541, 476] on div "No" at bounding box center [622, 486] width 365 height 20
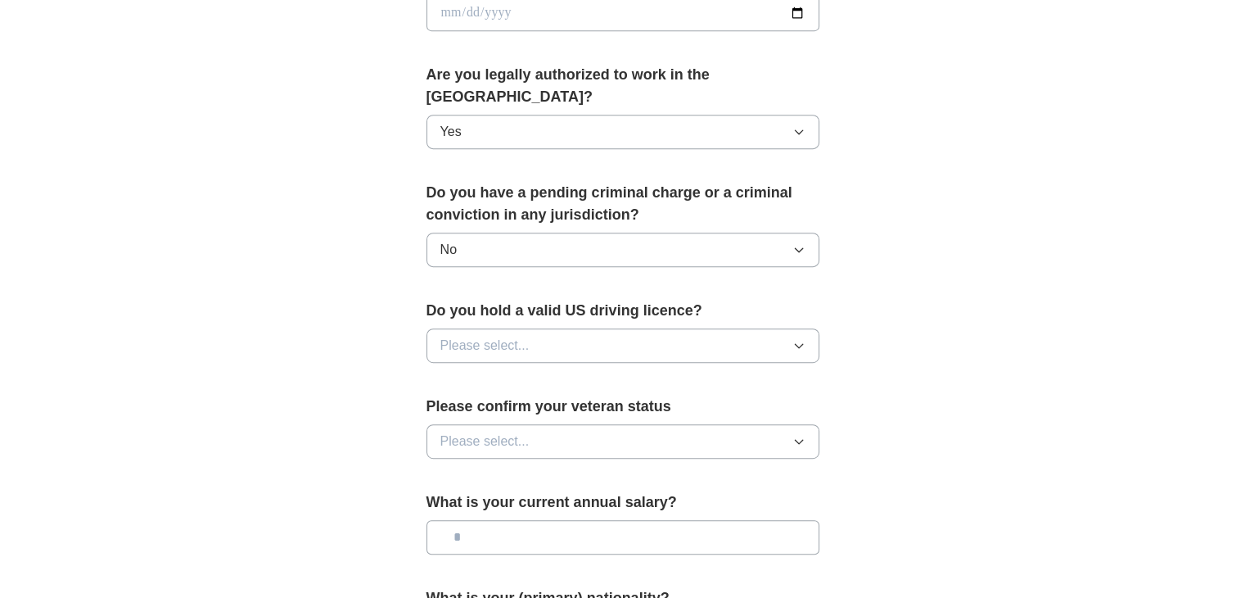
scroll to position [794, 0]
click at [680, 327] on button "Please select..." at bounding box center [622, 344] width 393 height 34
click at [551, 372] on div "Yes" at bounding box center [622, 382] width 365 height 20
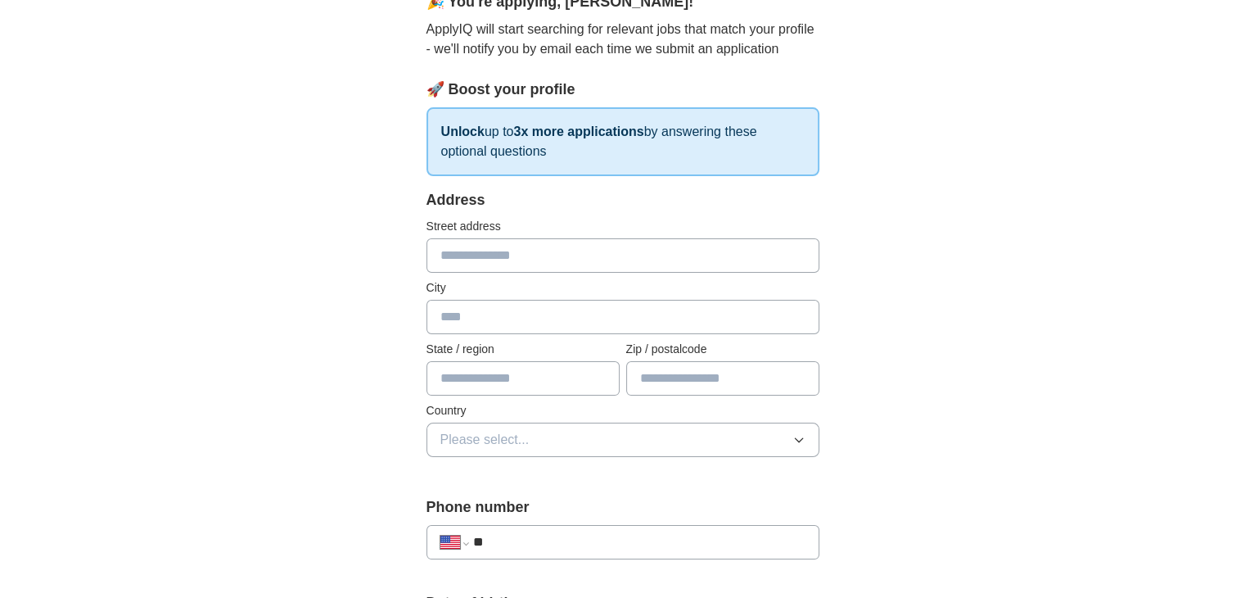
scroll to position [167, 0]
click at [509, 314] on input "text" at bounding box center [622, 317] width 393 height 34
click at [643, 364] on input "text" at bounding box center [722, 378] width 193 height 34
click at [474, 318] on input "text" at bounding box center [622, 317] width 393 height 34
click at [535, 258] on input "text" at bounding box center [622, 255] width 393 height 34
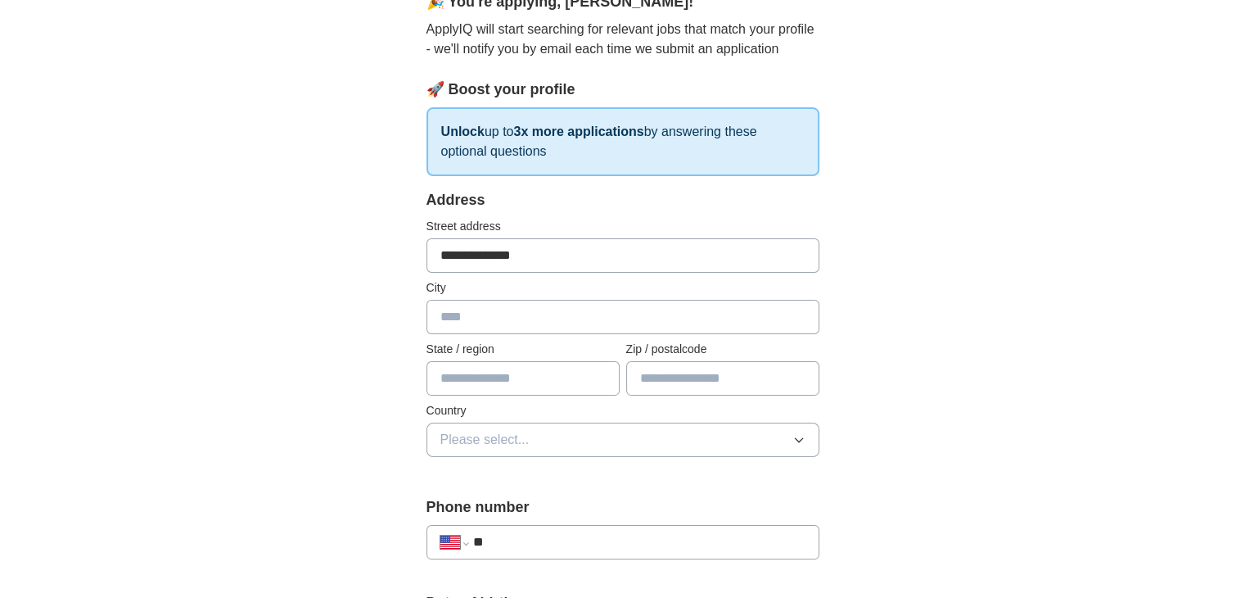
type input "**********"
click at [628, 323] on input "text" at bounding box center [622, 317] width 393 height 34
type input "**********"
click at [581, 384] on input "text" at bounding box center [522, 378] width 193 height 34
type input "**"
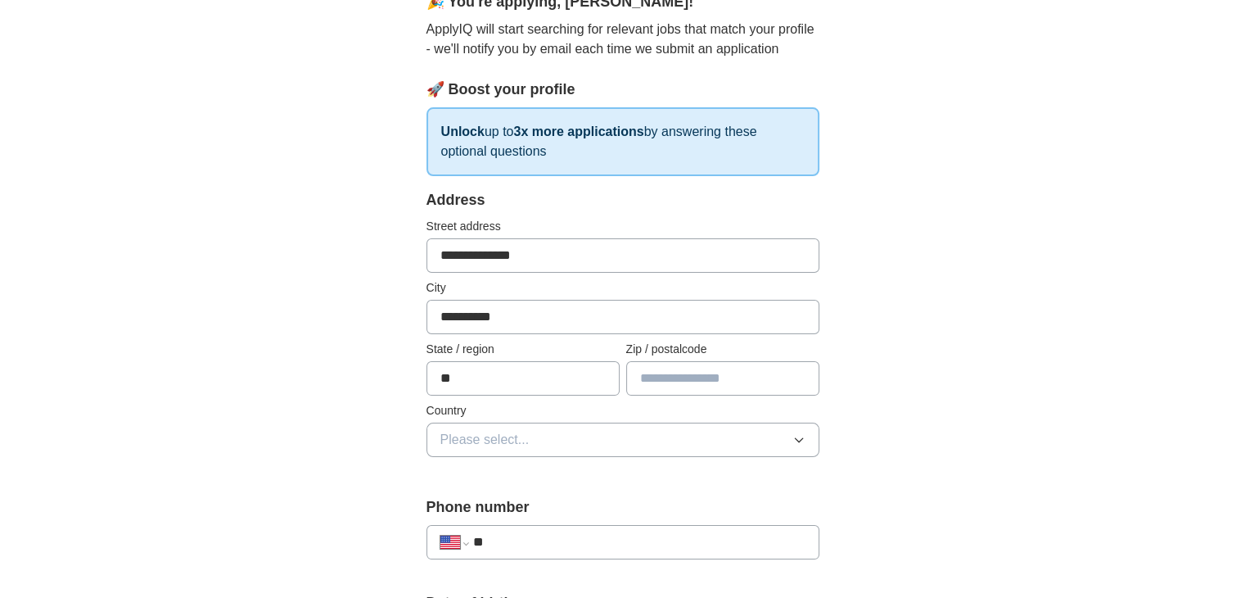
click at [706, 373] on input "text" at bounding box center [722, 378] width 193 height 34
type input "*****"
click at [643, 440] on button "Please select..." at bounding box center [622, 439] width 393 height 34
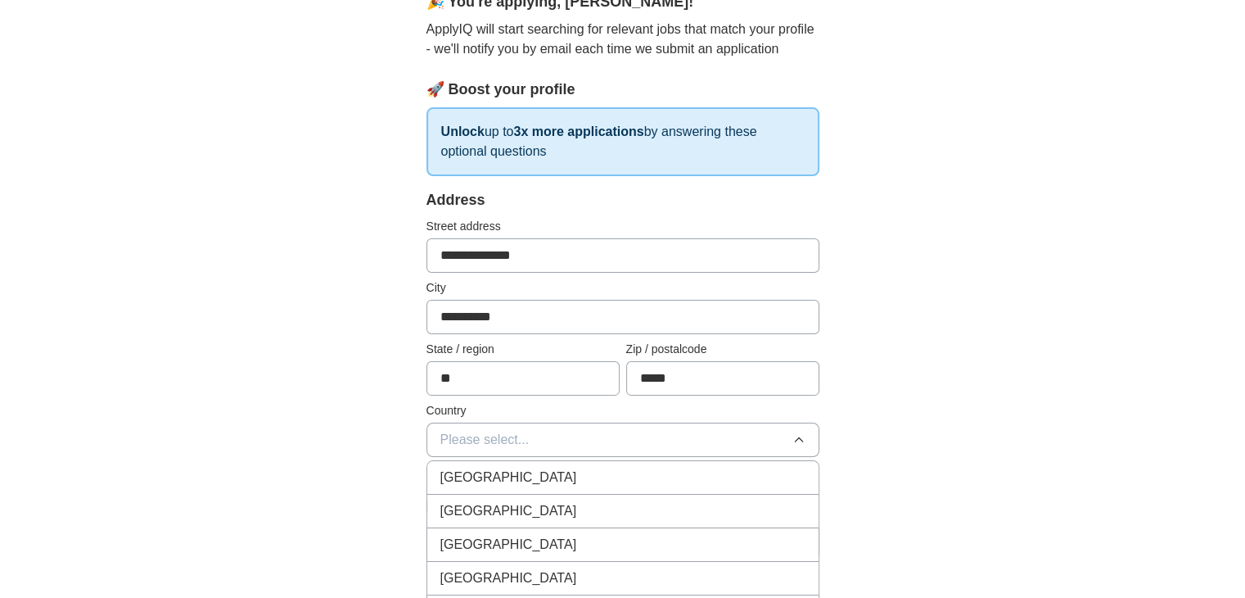
click at [582, 508] on div "[GEOGRAPHIC_DATA]" at bounding box center [622, 511] width 365 height 20
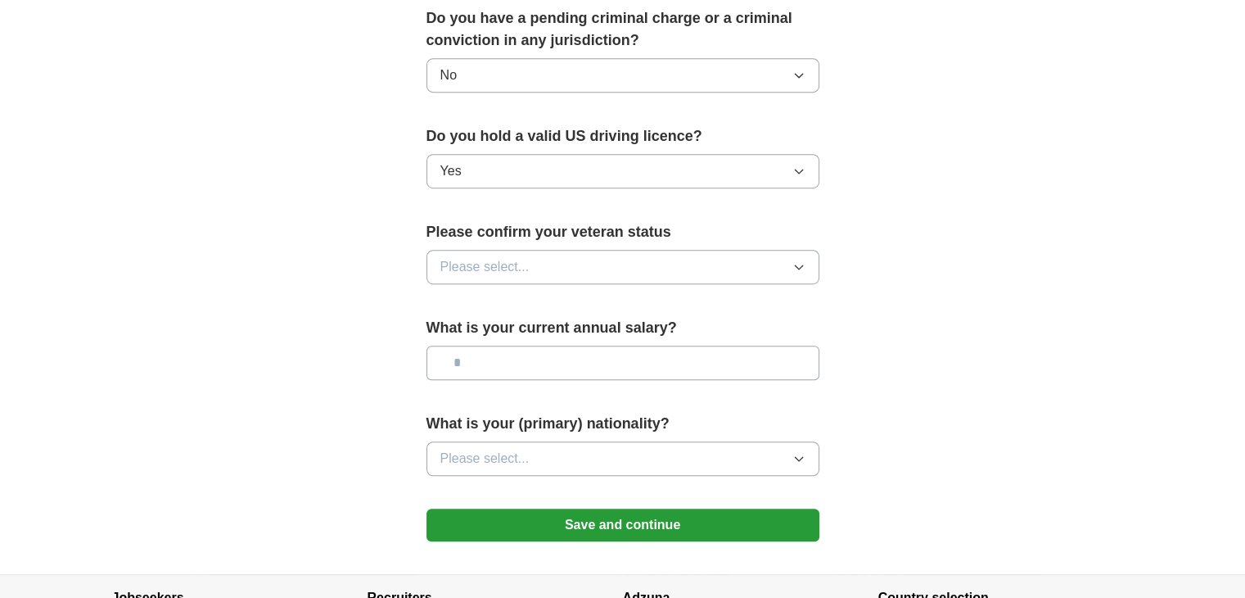
scroll to position [968, 0]
click at [707, 249] on button "Please select..." at bounding box center [622, 266] width 393 height 34
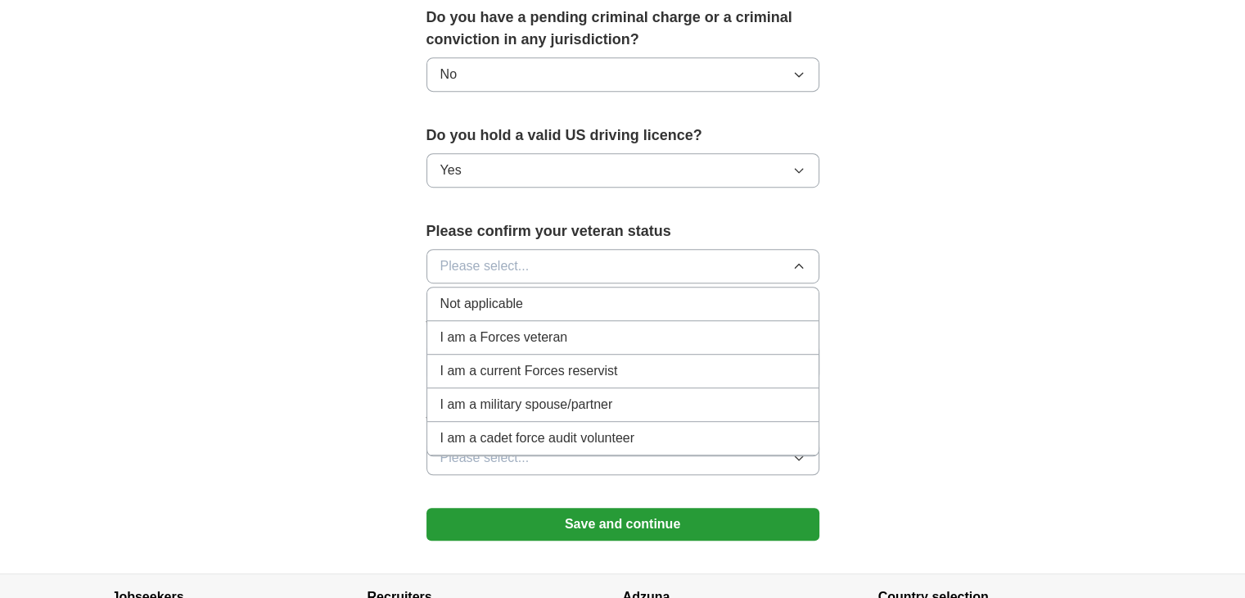
click at [793, 294] on div "Not applicable" at bounding box center [622, 304] width 365 height 20
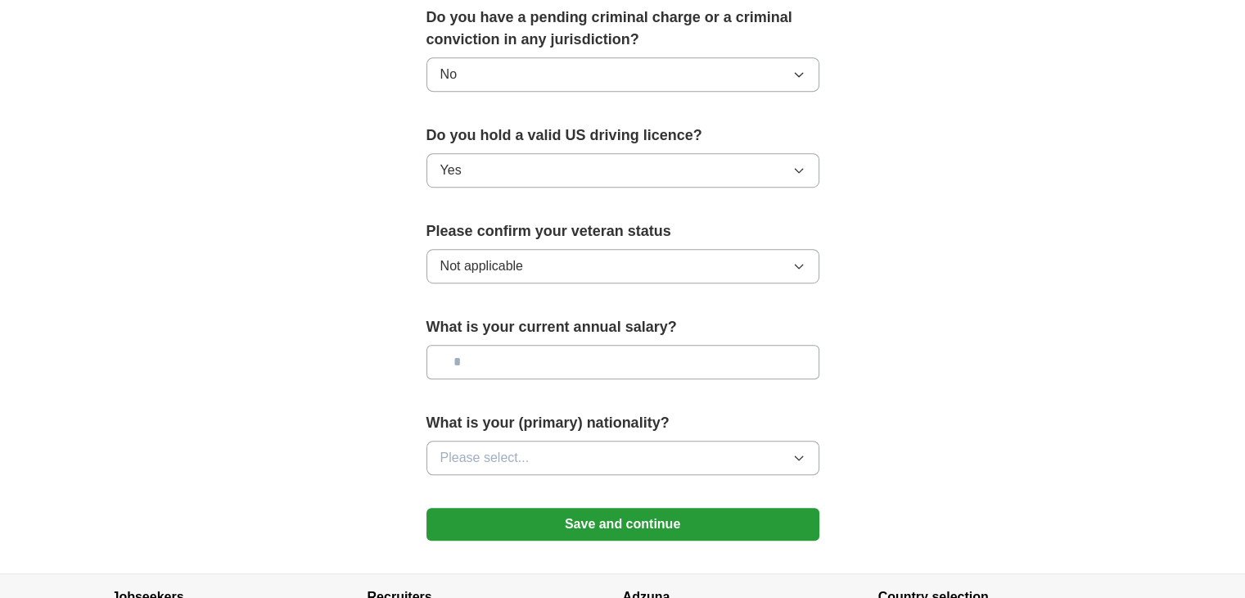
click at [747, 508] on button "Save and continue" at bounding box center [622, 524] width 393 height 33
